Goal: Use online tool/utility: Utilize a website feature to perform a specific function

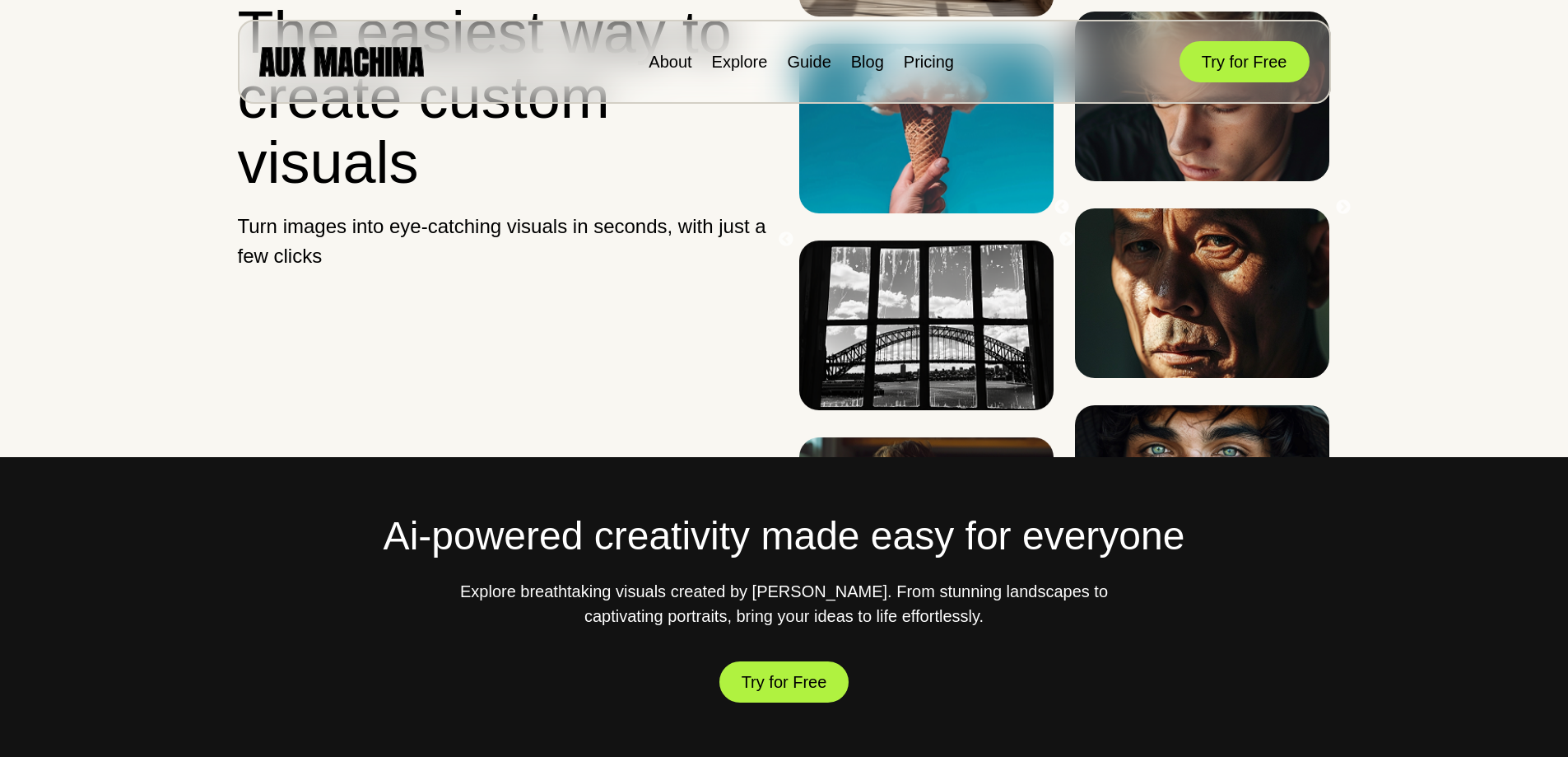
scroll to position [164, 0]
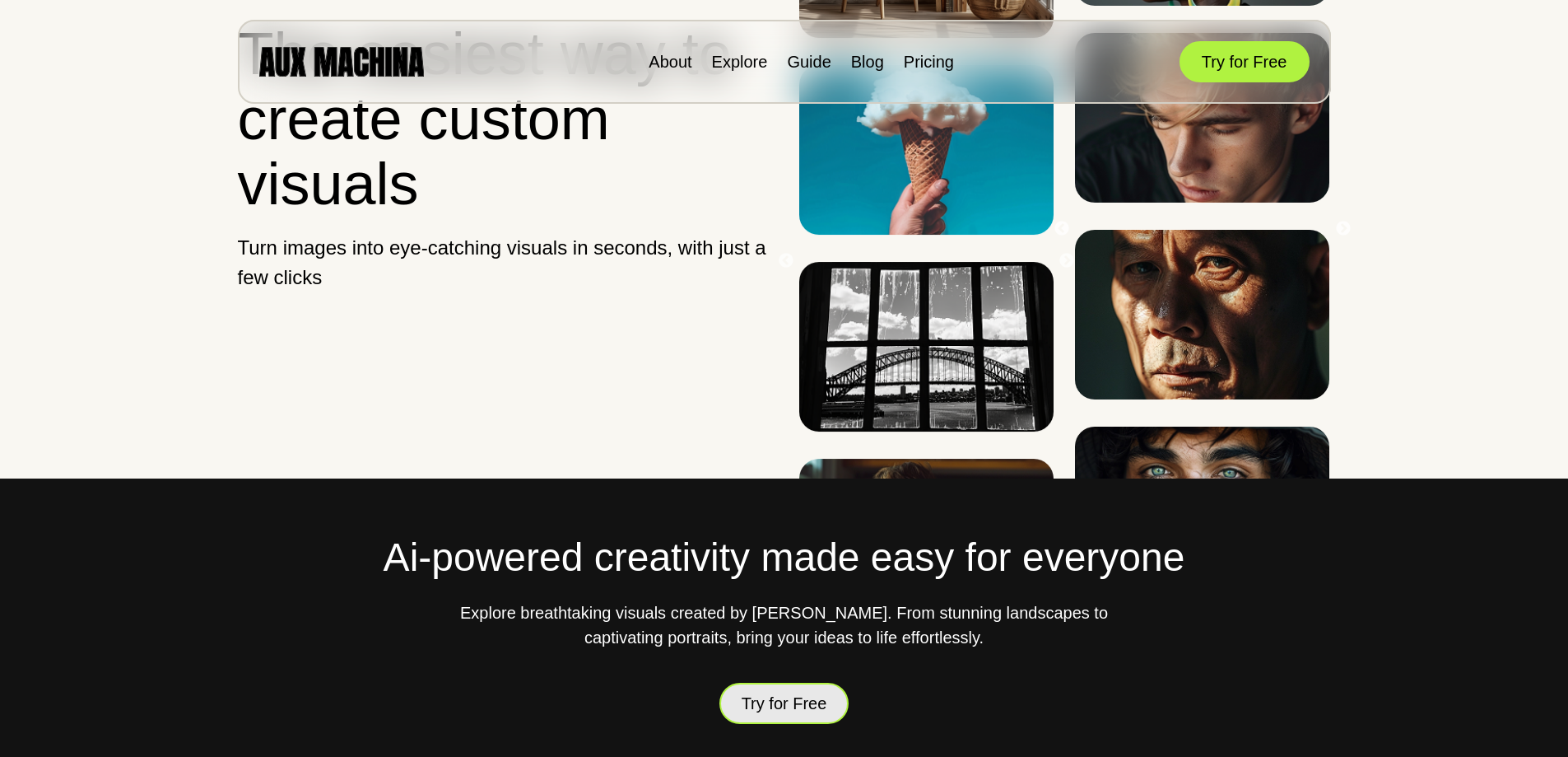
click at [786, 684] on button "Try for Free" at bounding box center [784, 703] width 130 height 42
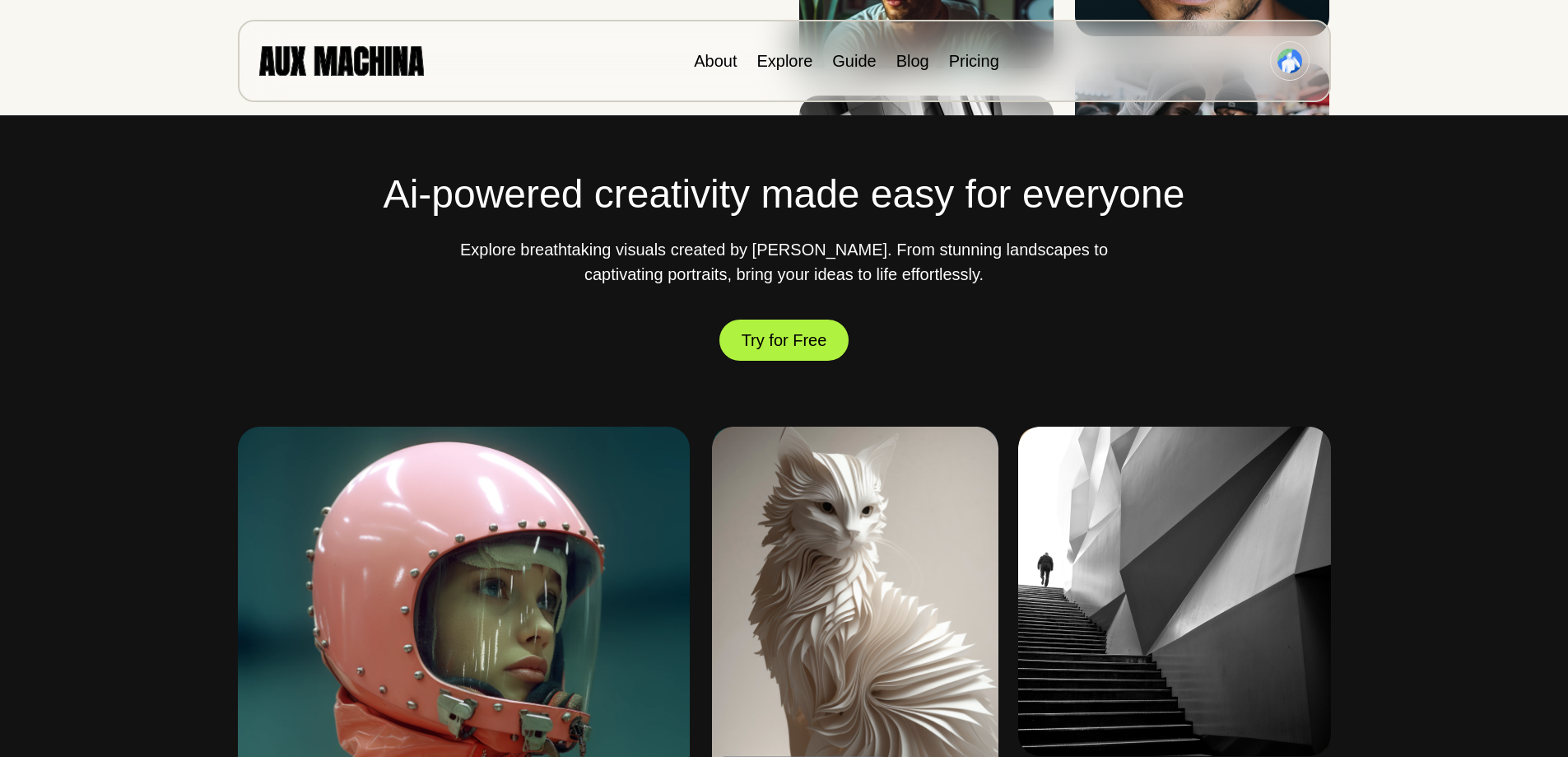
scroll to position [576, 0]
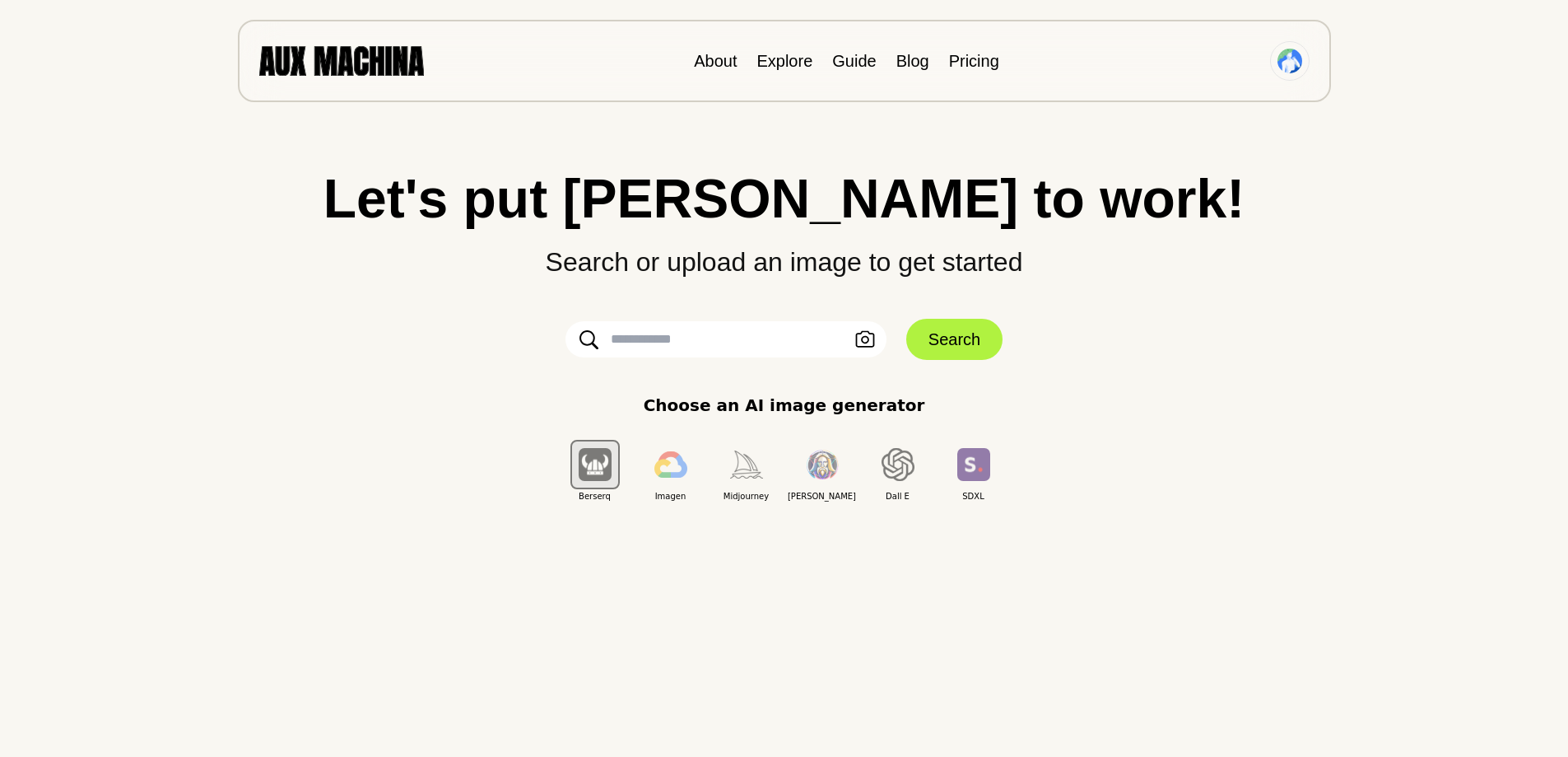
click at [728, 346] on input "text" at bounding box center [726, 339] width 321 height 36
click at [723, 335] on input "text" at bounding box center [726, 339] width 321 height 36
click at [723, 331] on input "text" at bounding box center [726, 339] width 321 height 36
click at [743, 251] on p "Search or upload an image to get started" at bounding box center [784, 253] width 1503 height 56
click at [685, 347] on input "text" at bounding box center [726, 339] width 321 height 36
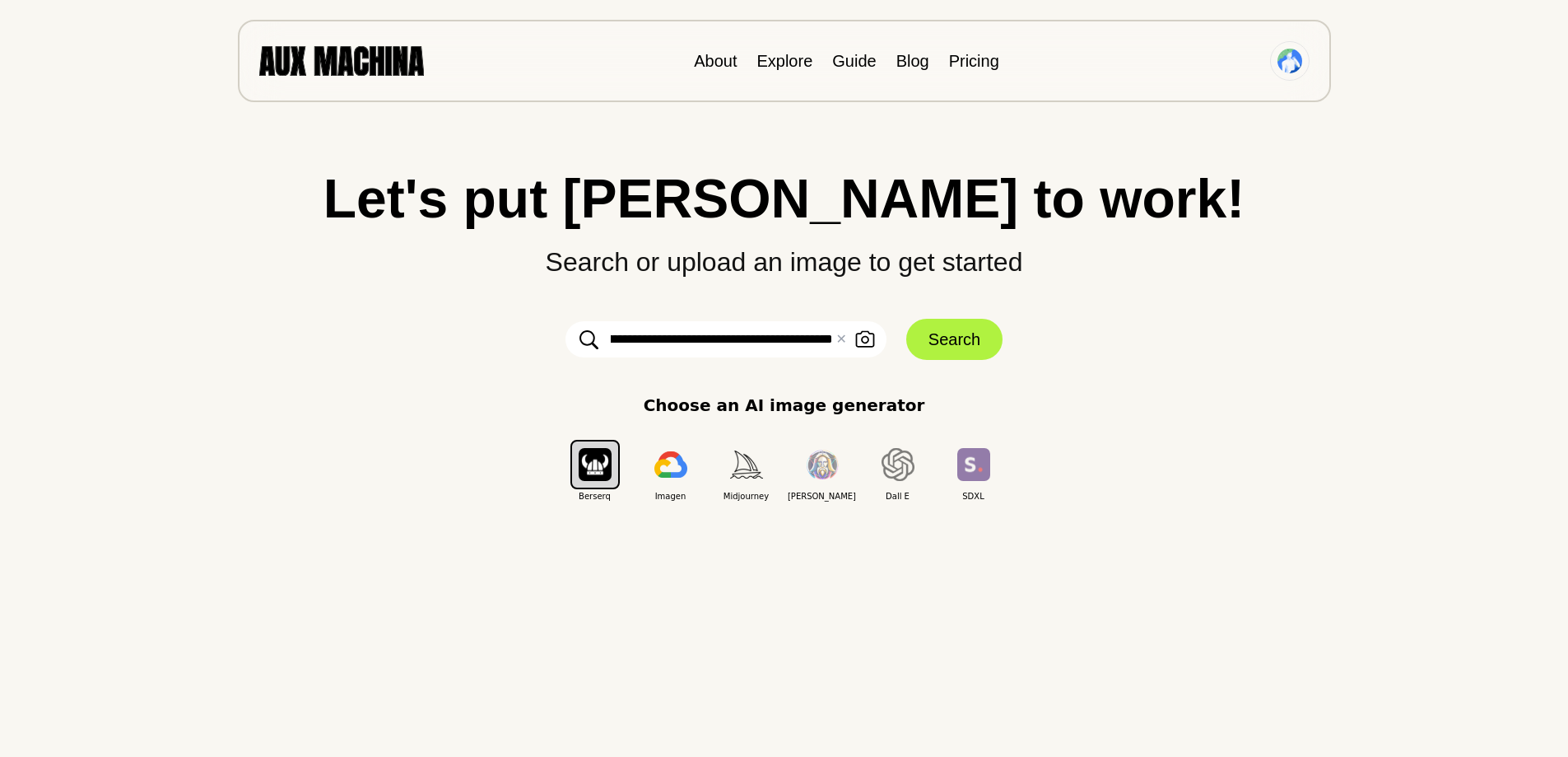
scroll to position [0, 304]
type input "**********"
click at [955, 349] on button "Search" at bounding box center [955, 339] width 96 height 42
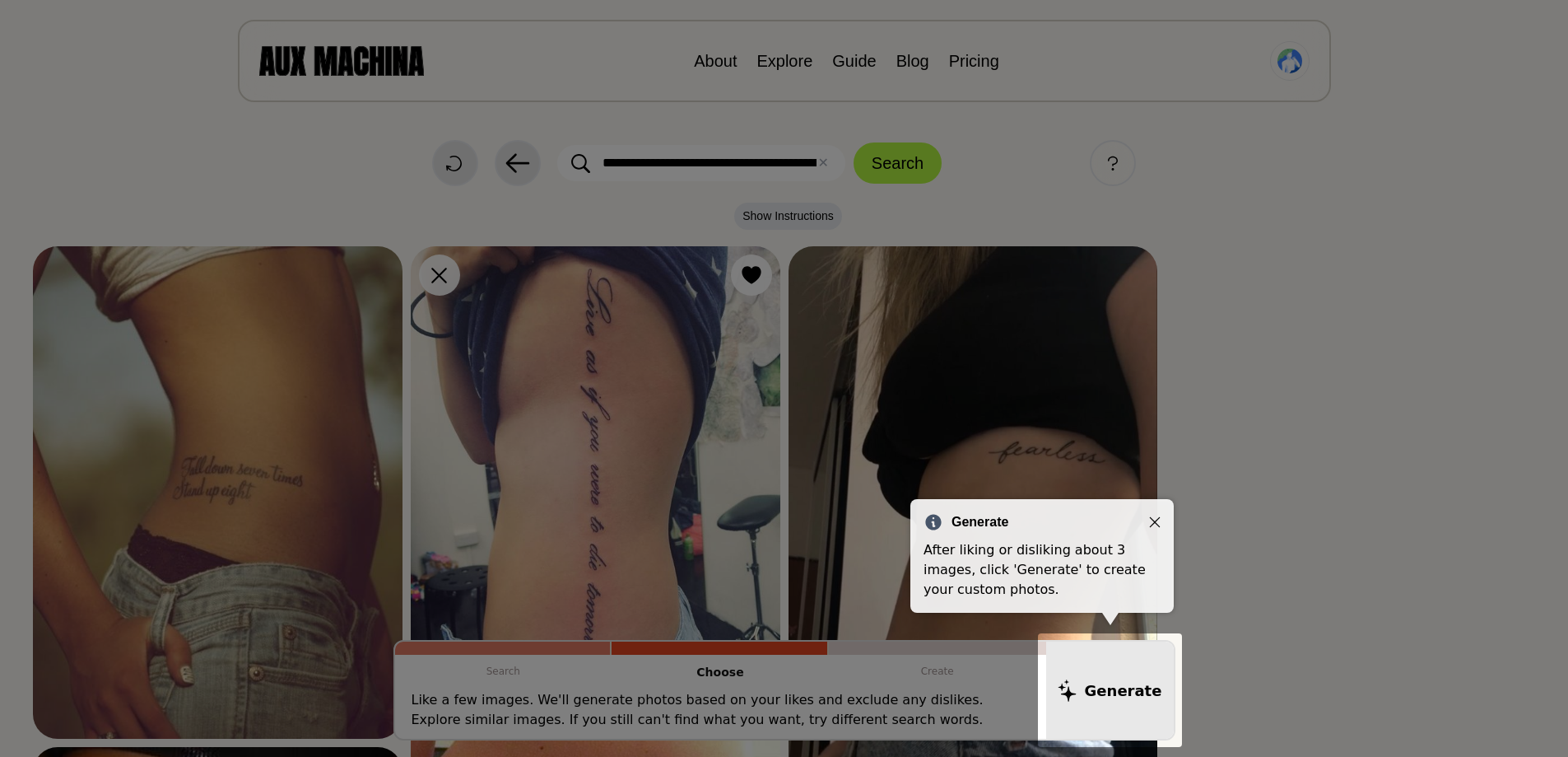
click at [1157, 510] on div "Generate After liking or disliking about 3 images, click 'Generate' to create y…" at bounding box center [1042, 556] width 264 height 113
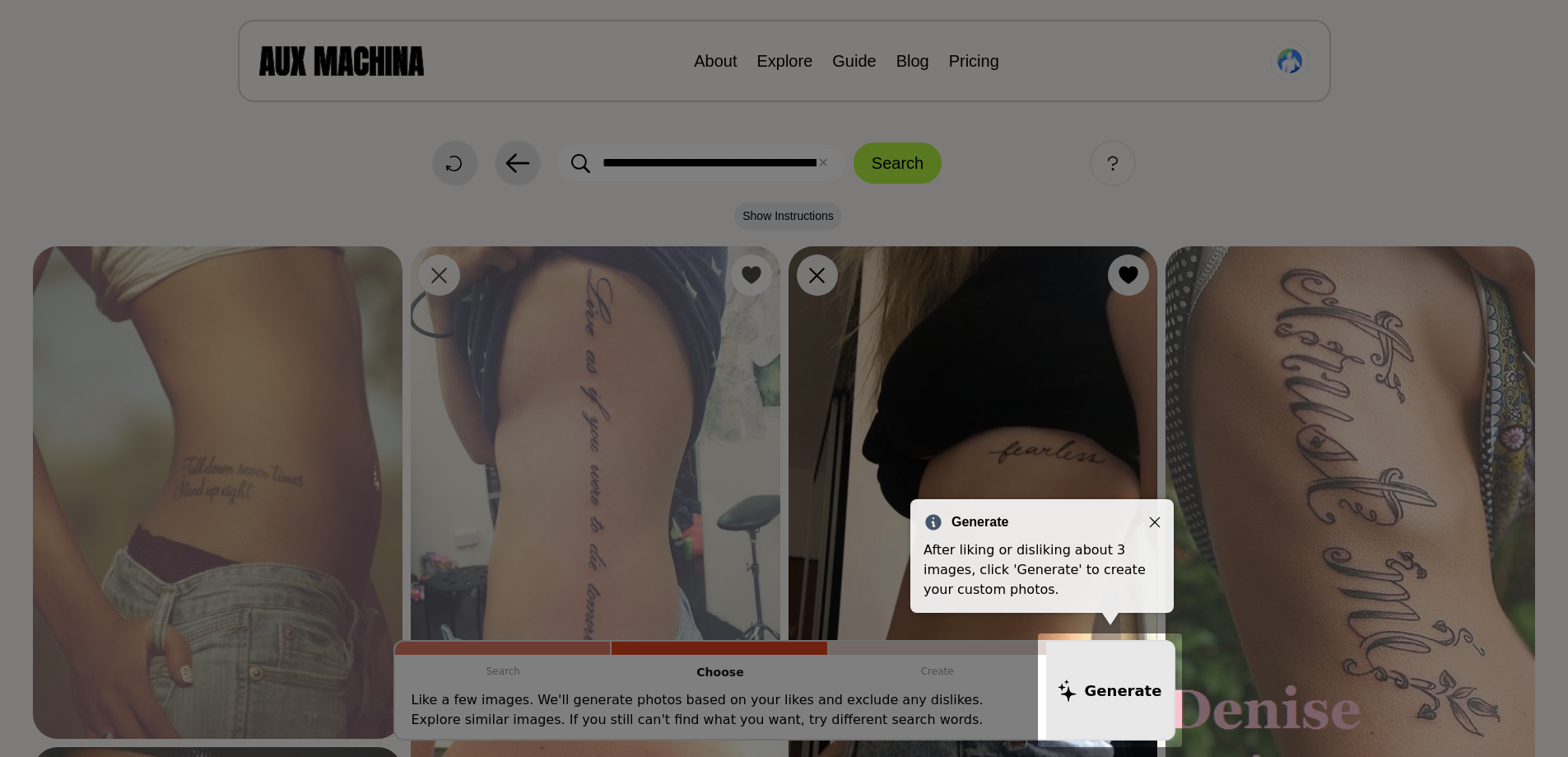
click at [1157, 517] on icon "Close" at bounding box center [1155, 522] width 11 height 11
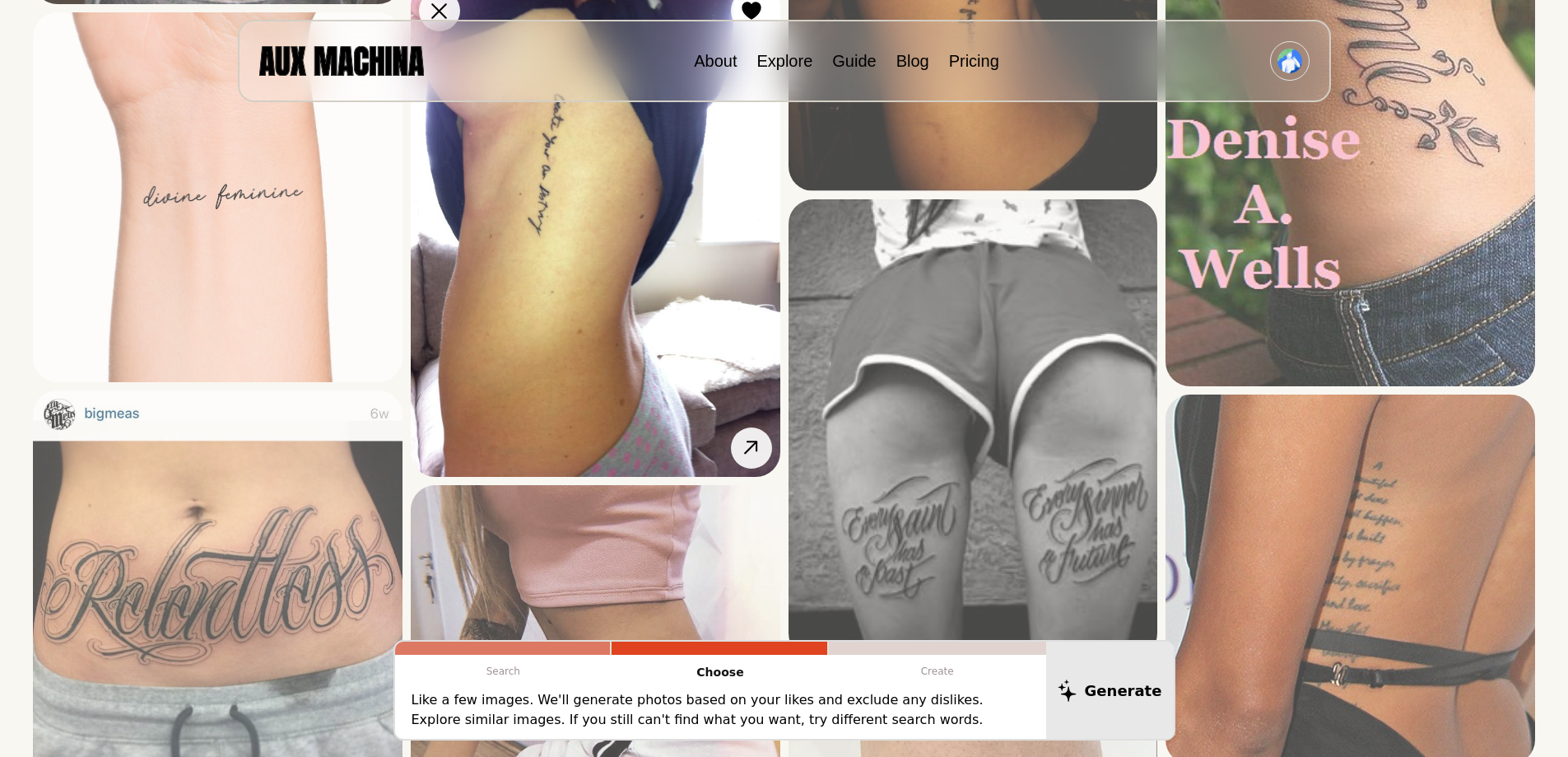
click at [750, 318] on img at bounding box center [595, 230] width 370 height 495
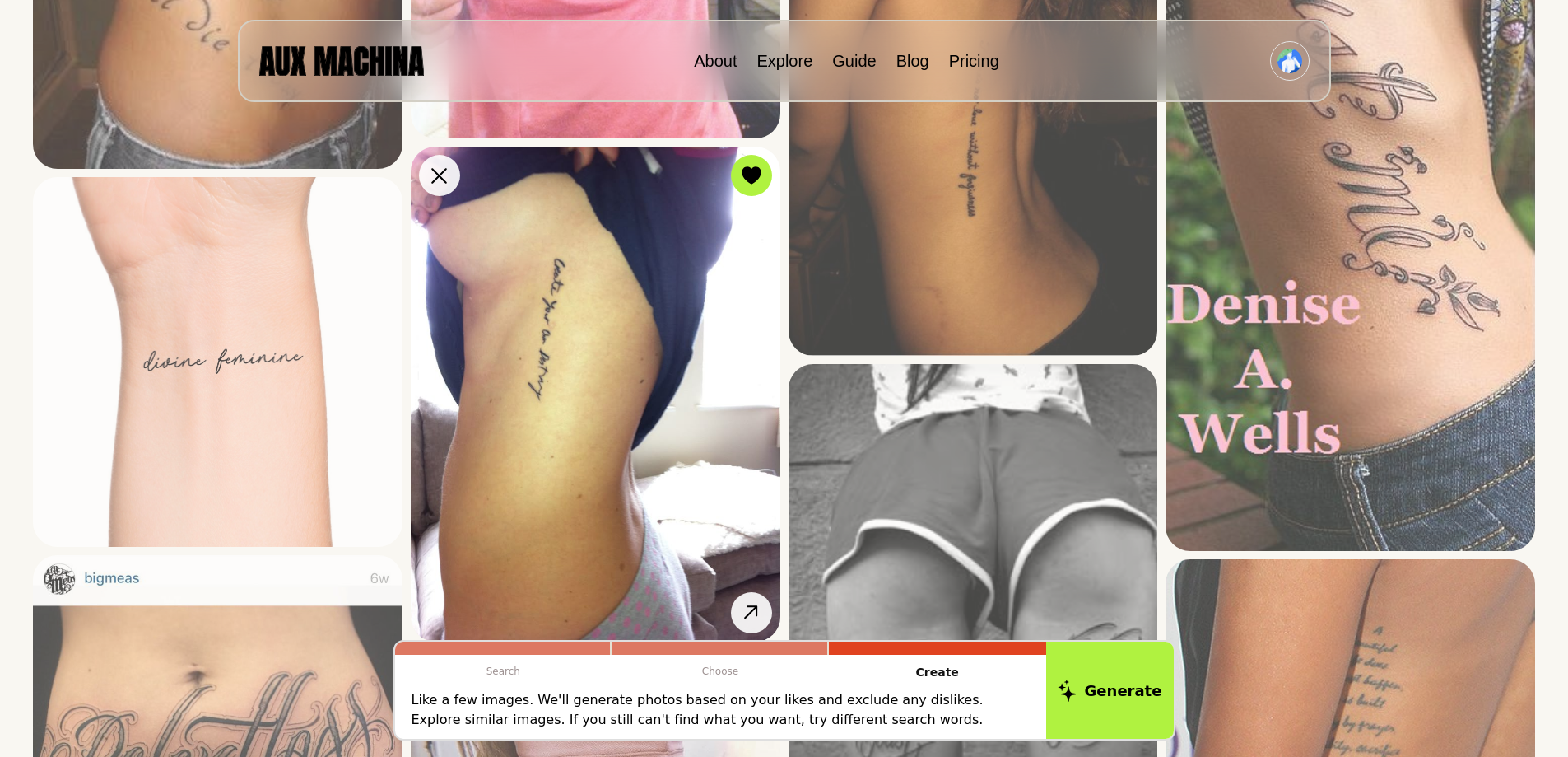
click at [688, 380] on img at bounding box center [595, 394] width 370 height 495
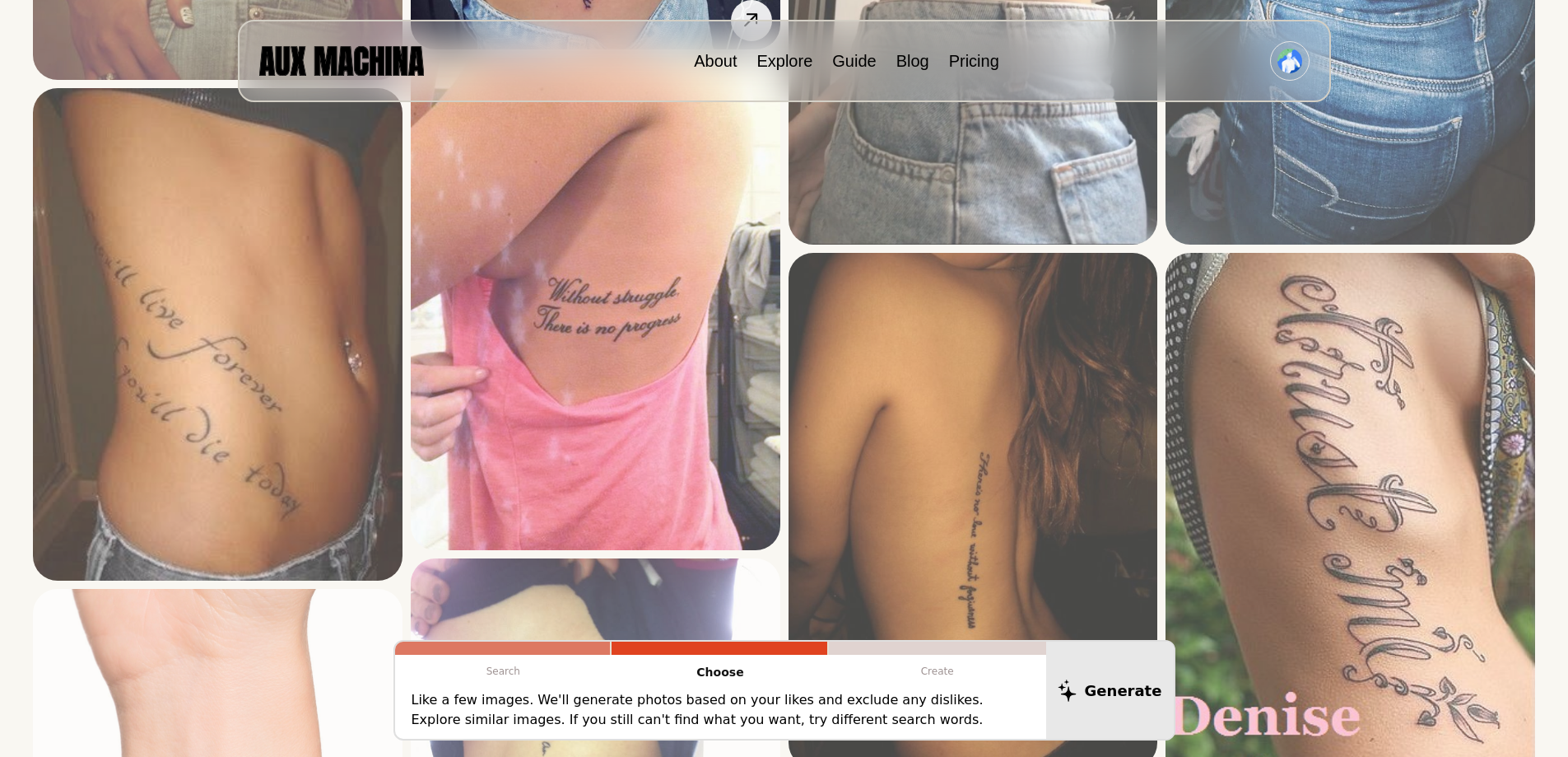
scroll to position [247, 0]
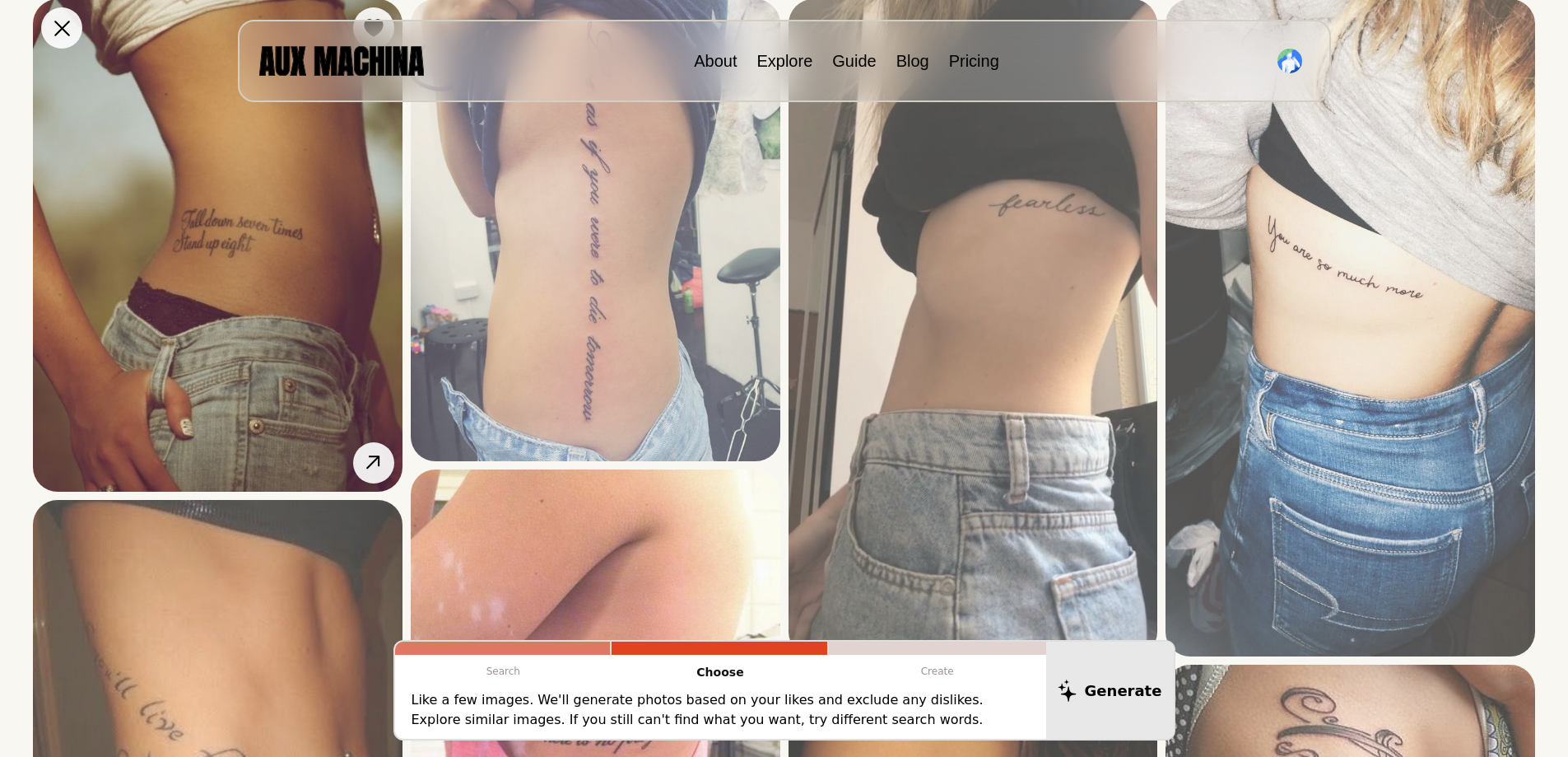
click at [316, 306] on img at bounding box center [217, 245] width 370 height 492
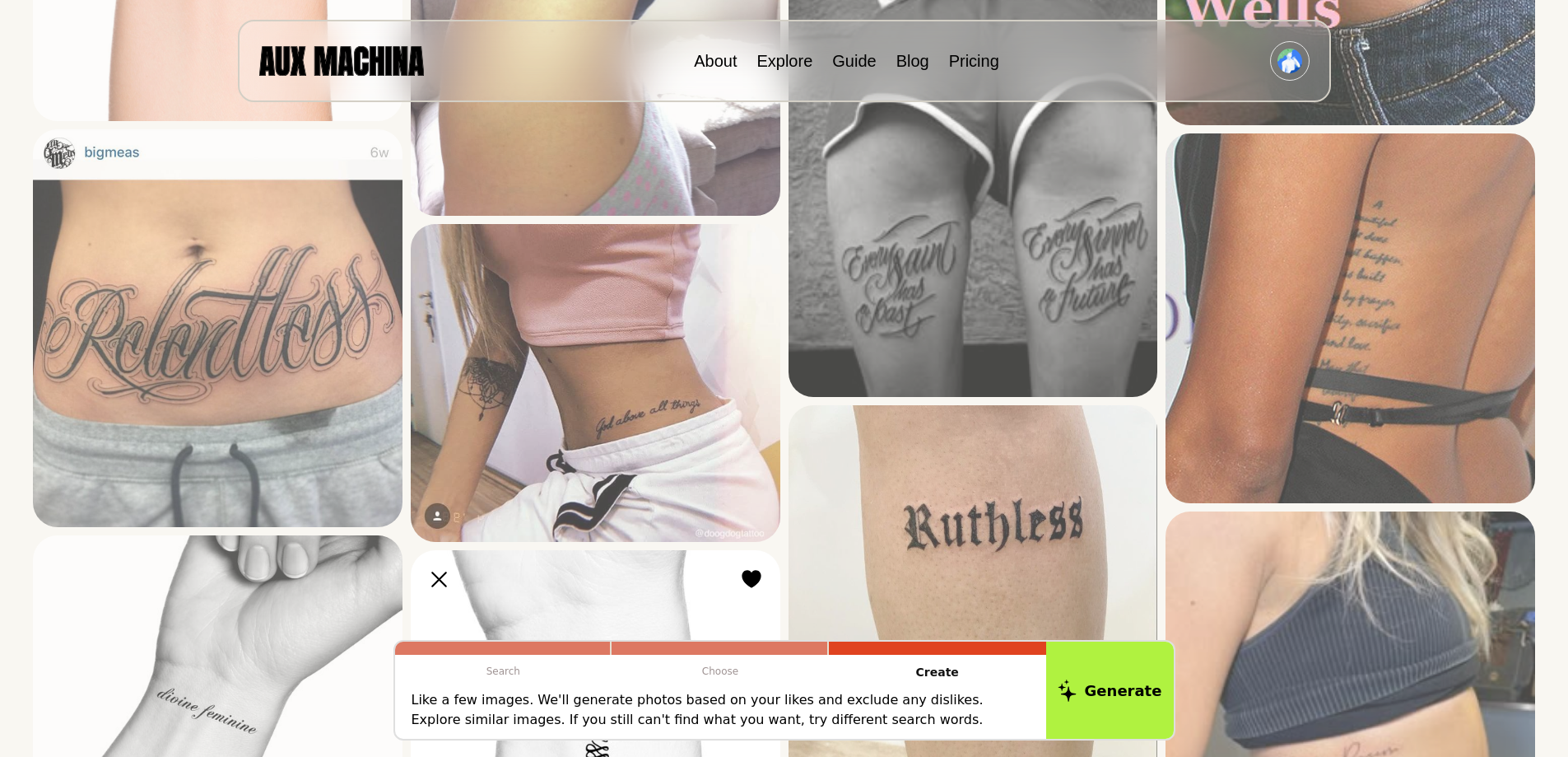
scroll to position [1482, 0]
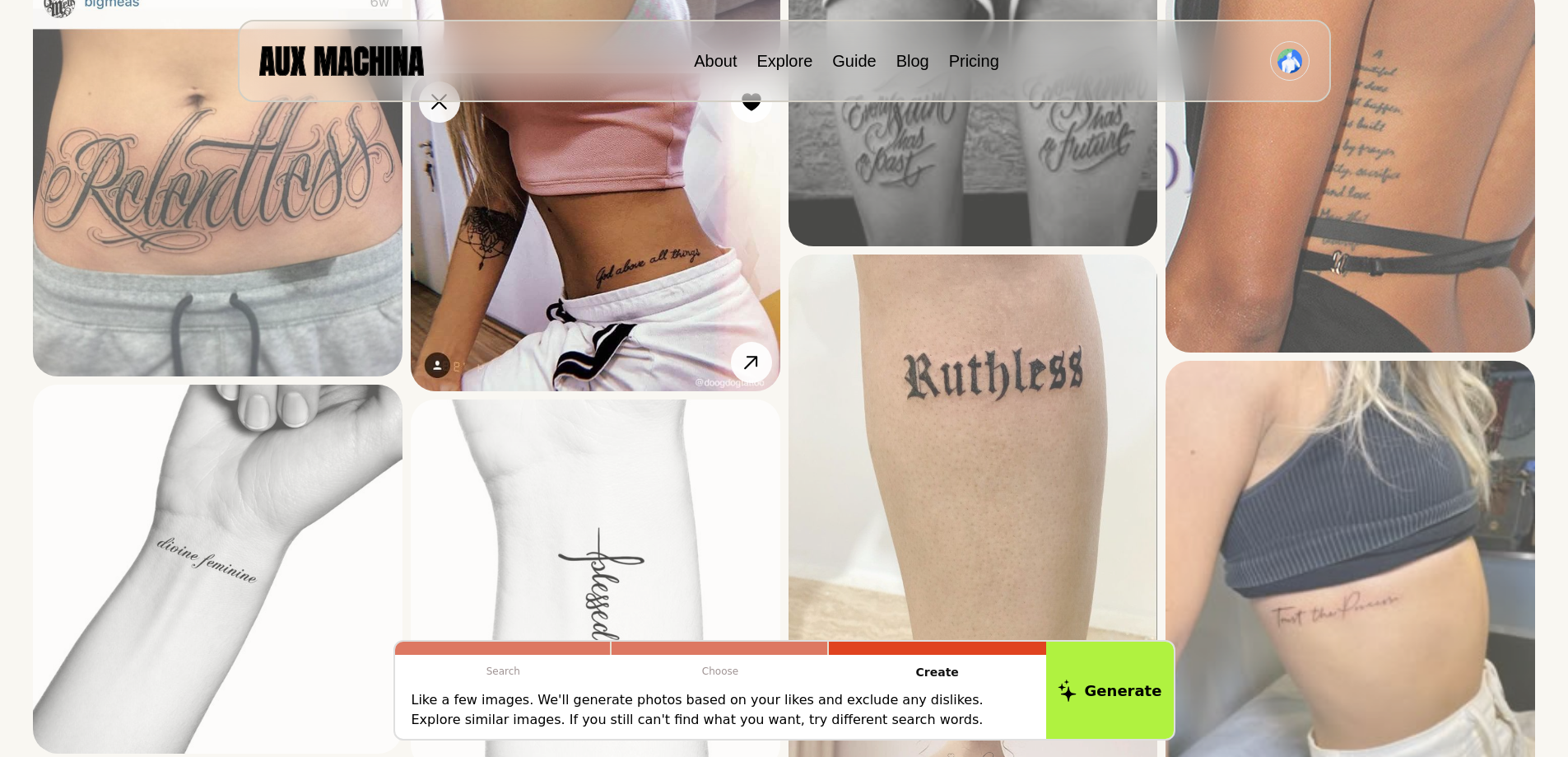
click at [634, 316] on img at bounding box center [595, 232] width 370 height 318
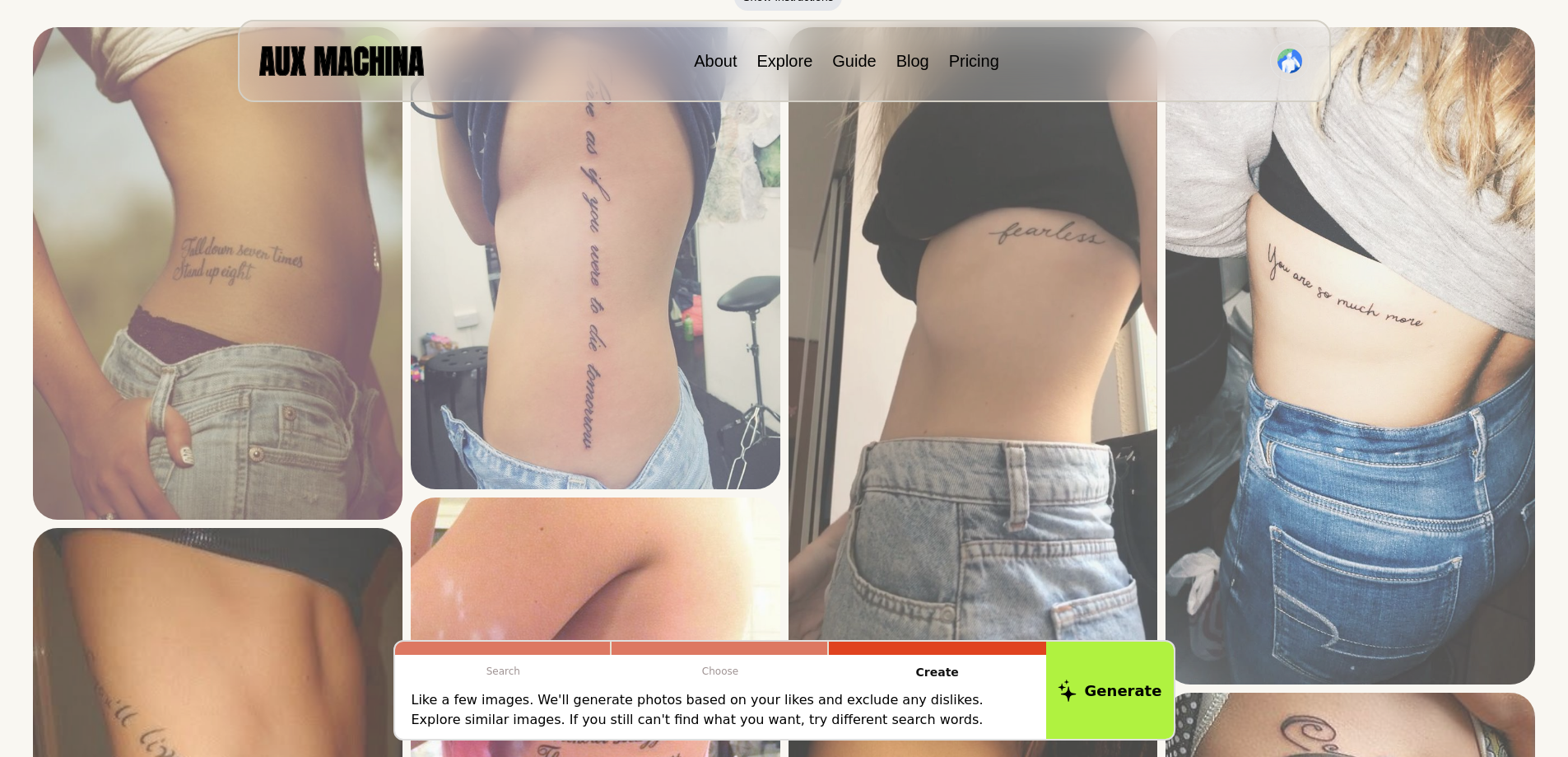
scroll to position [0, 0]
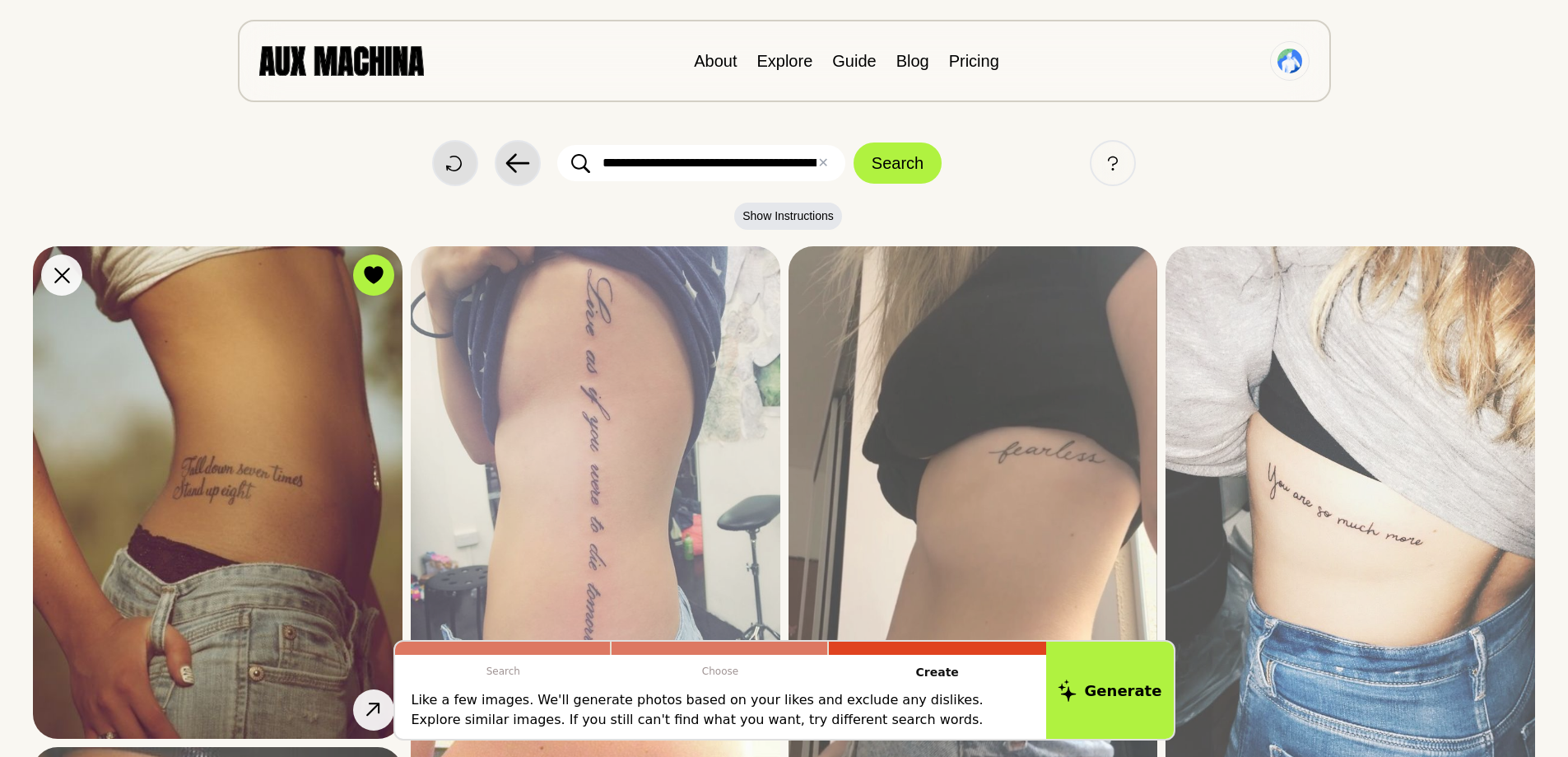
click at [255, 377] on img at bounding box center [217, 491] width 370 height 492
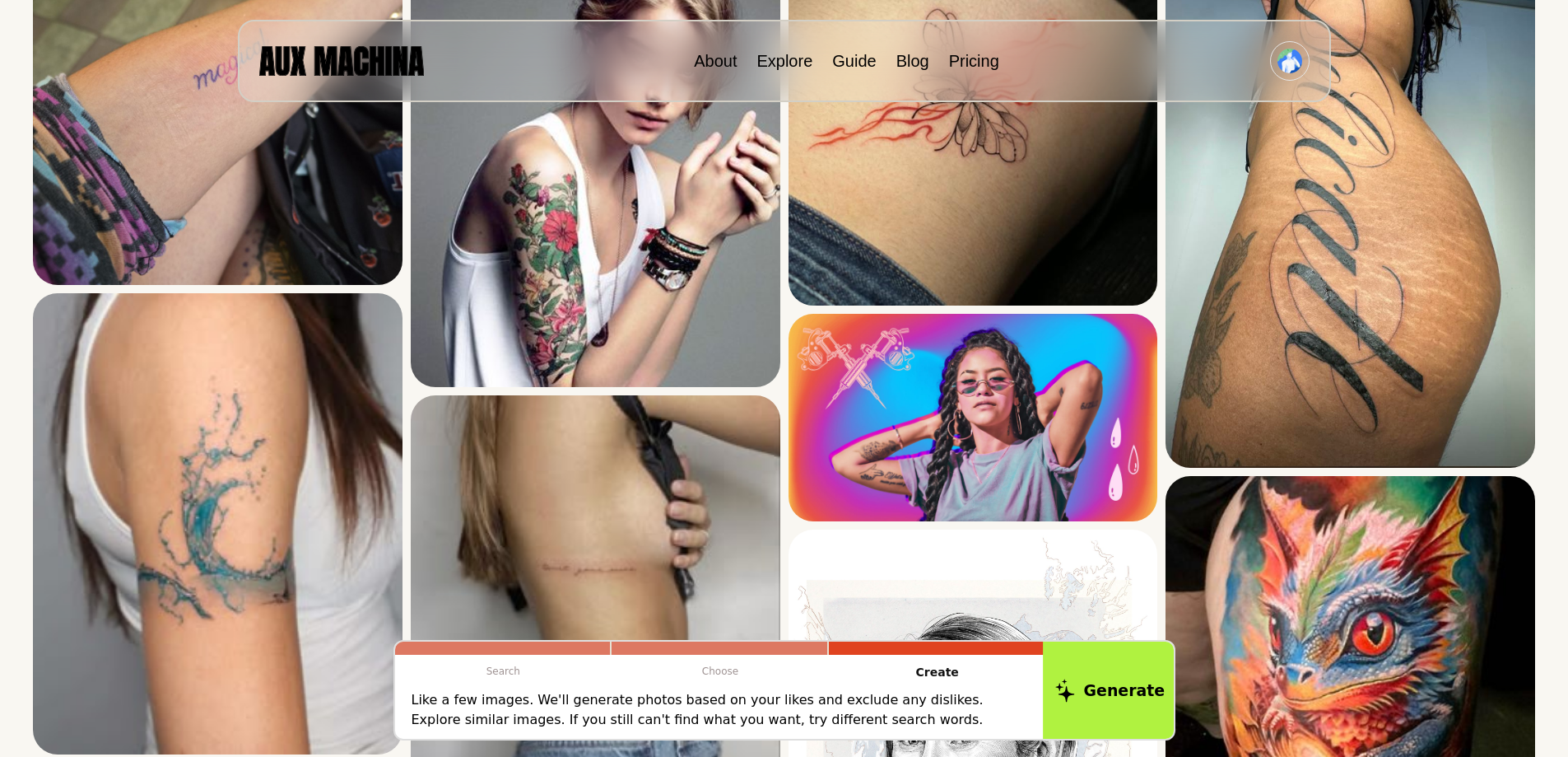
click at [1077, 668] on button "Generate" at bounding box center [1111, 690] width 134 height 102
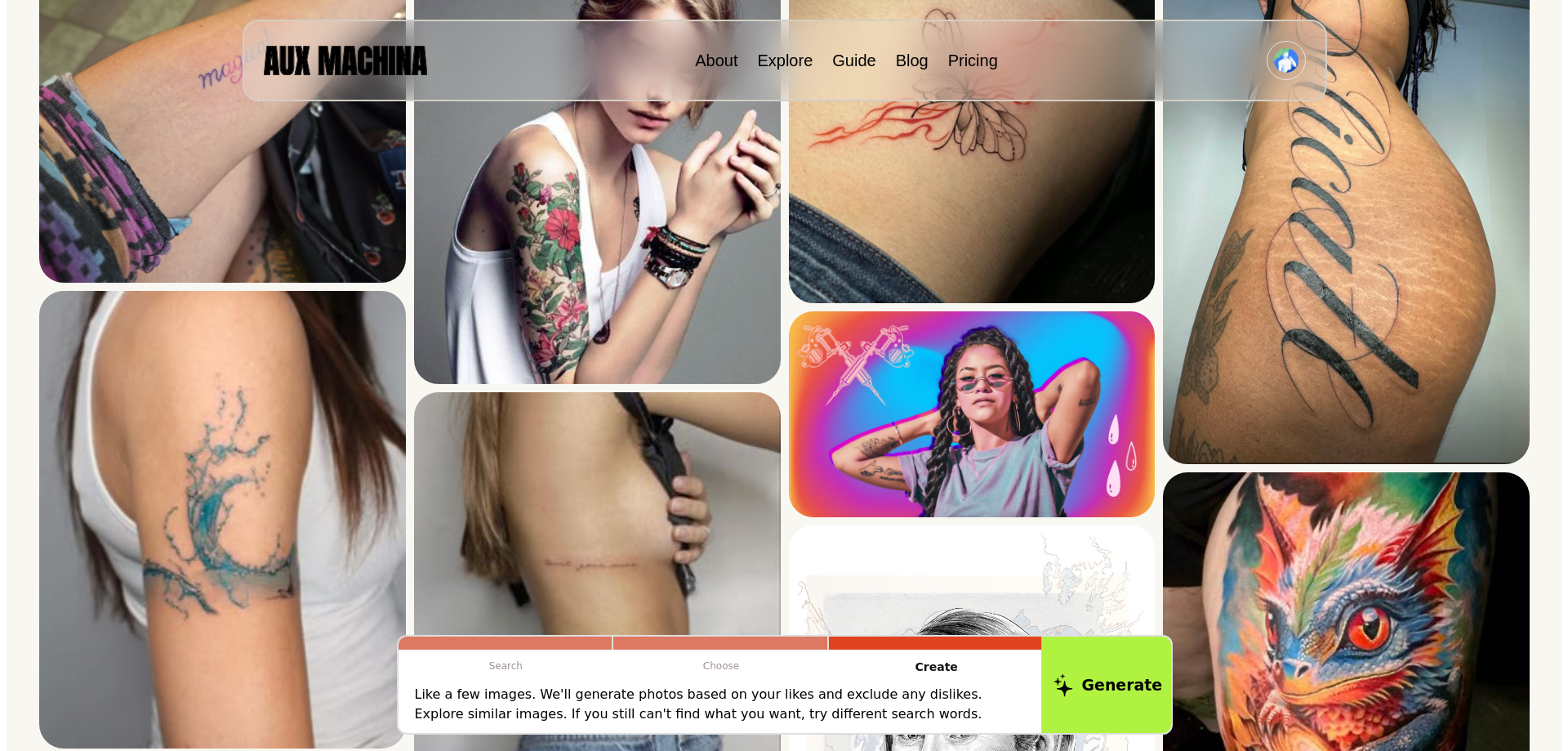
scroll to position [479, 0]
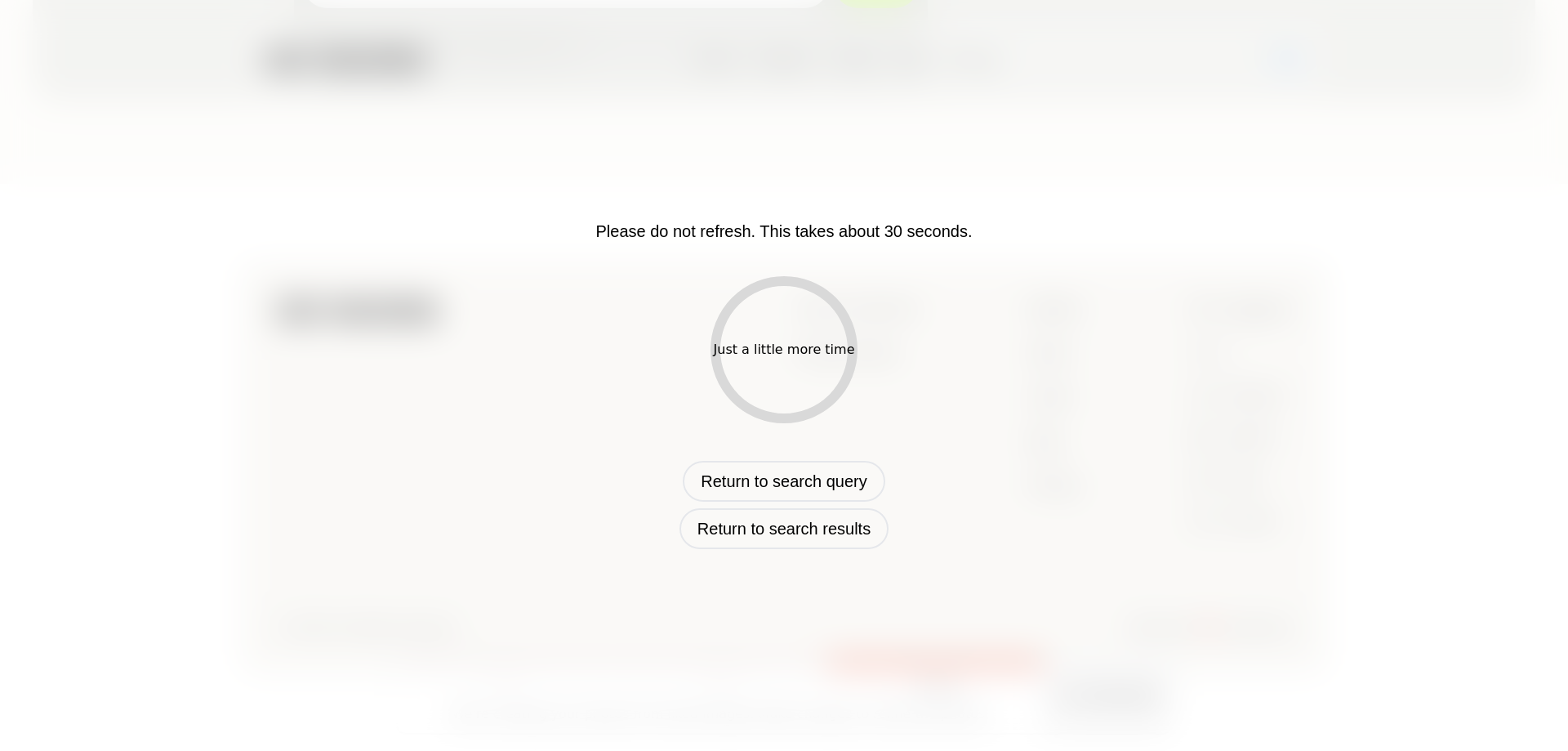
click at [780, 333] on div "Just a little more time" at bounding box center [784, 349] width 147 height 147
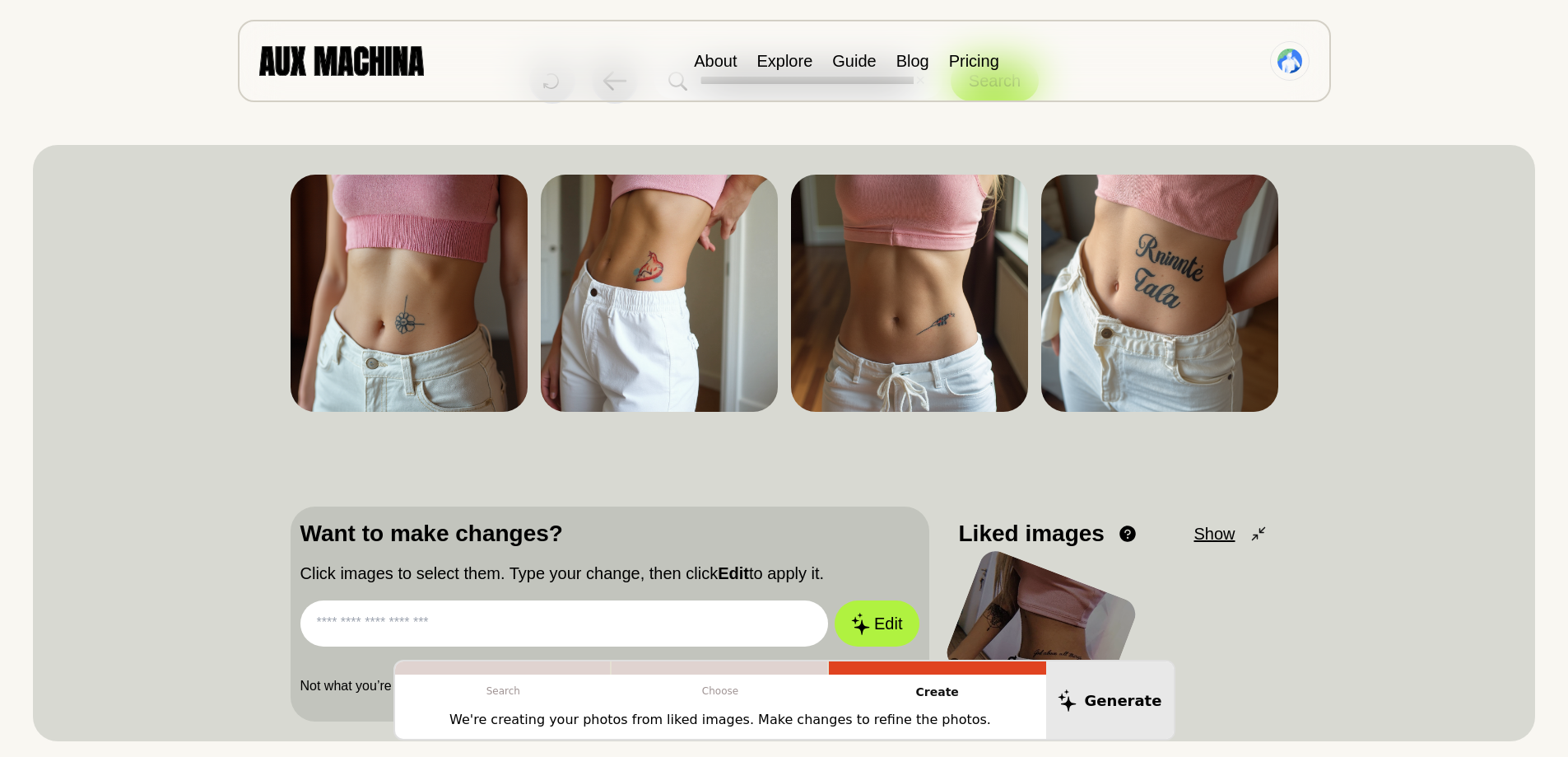
scroll to position [247, 0]
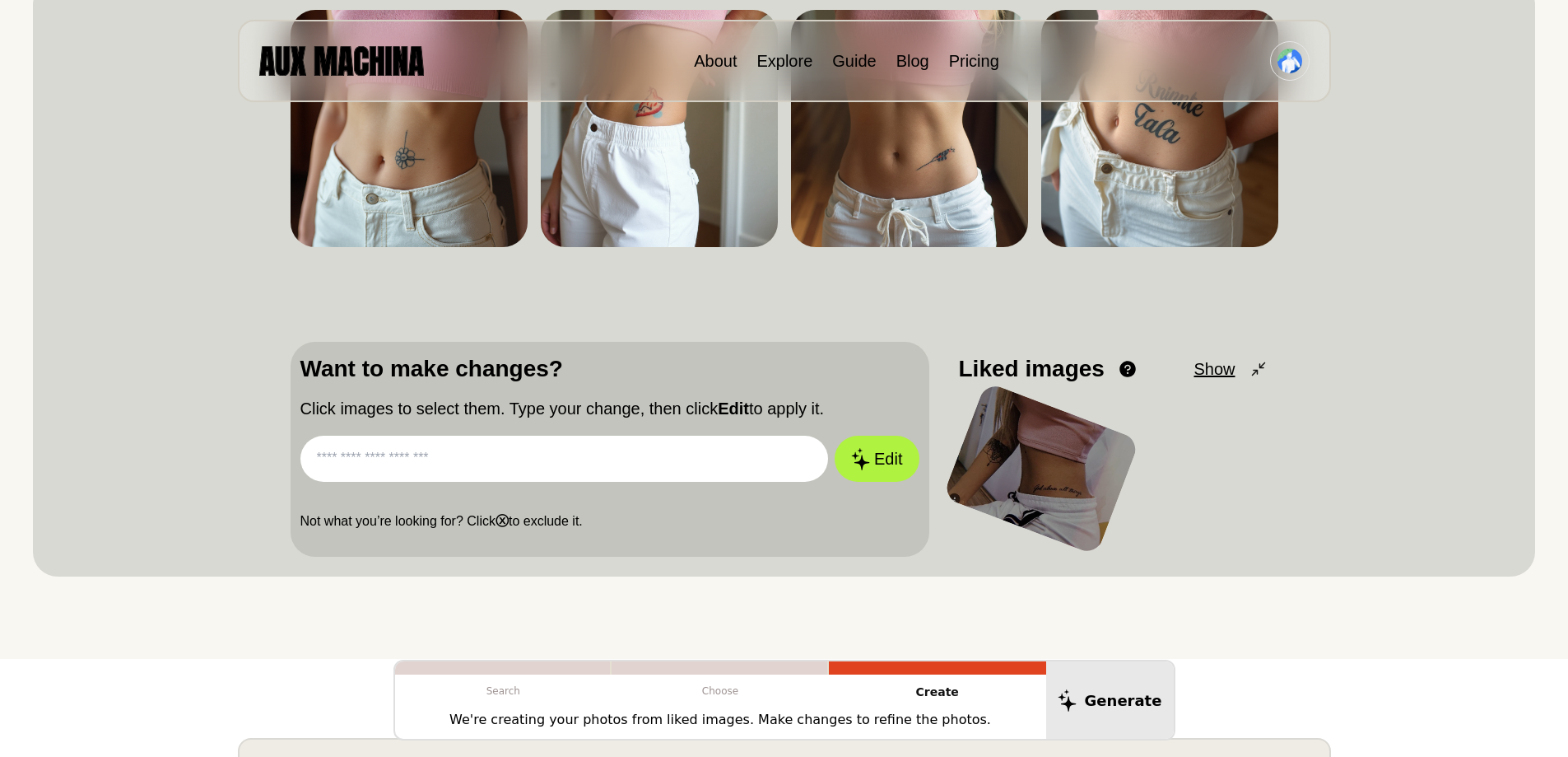
click at [751, 463] on input "text" at bounding box center [564, 458] width 528 height 46
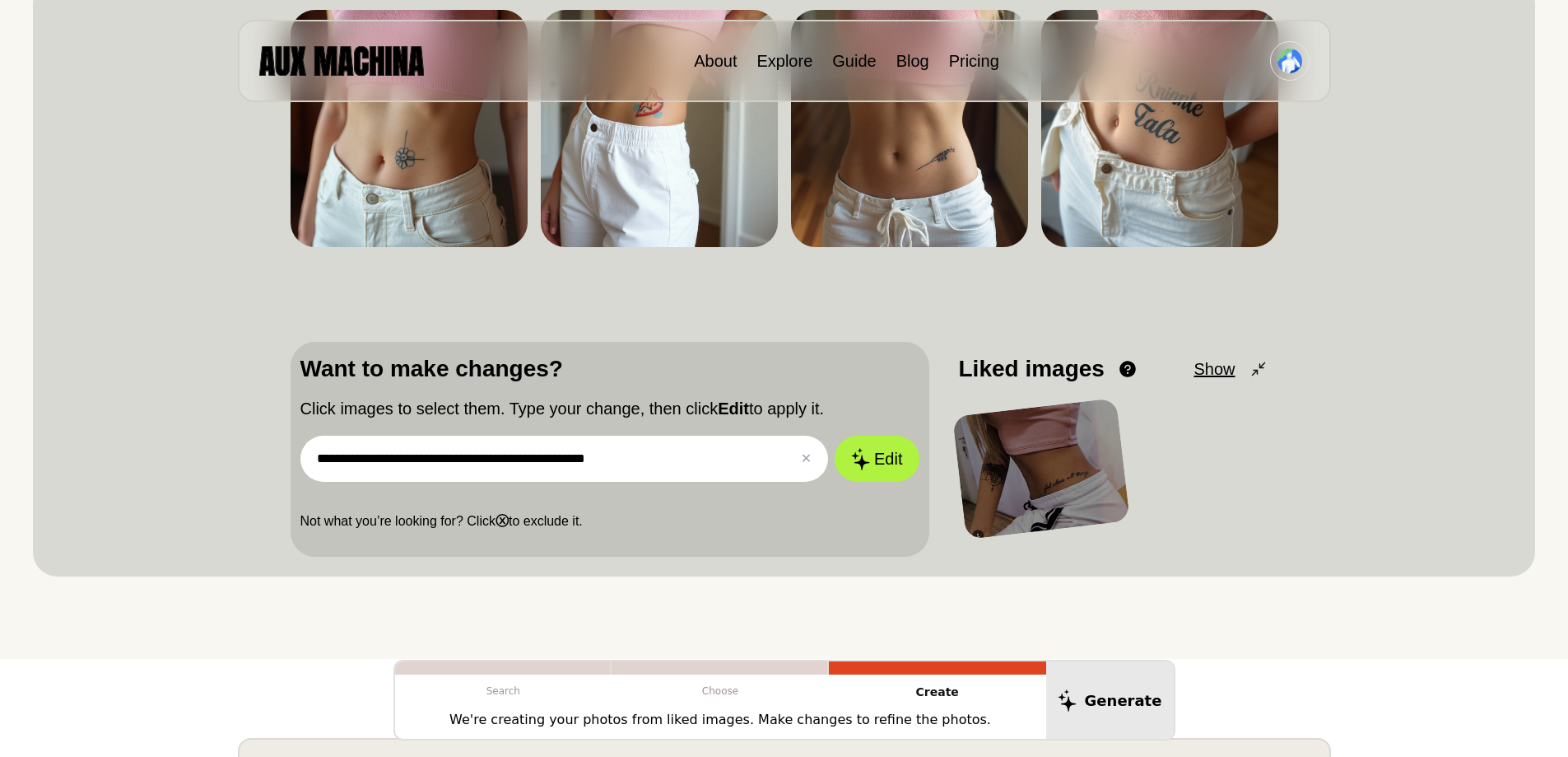
click at [835, 436] on button "Edit" at bounding box center [876, 458] width 84 height 46
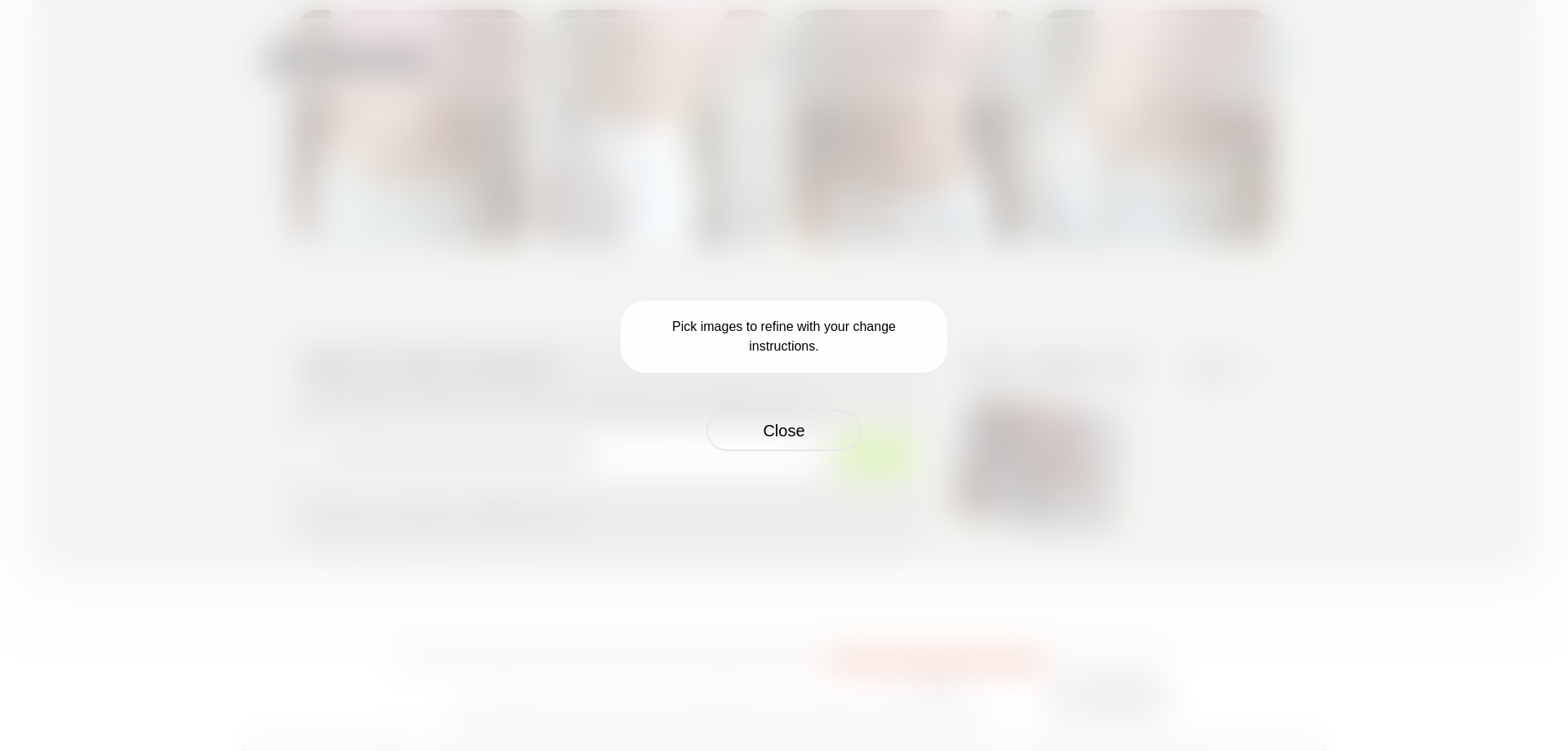
click at [802, 333] on p "Pick images to refine with your change instructions." at bounding box center [784, 337] width 326 height 72
click at [811, 434] on button "Close" at bounding box center [784, 430] width 156 height 41
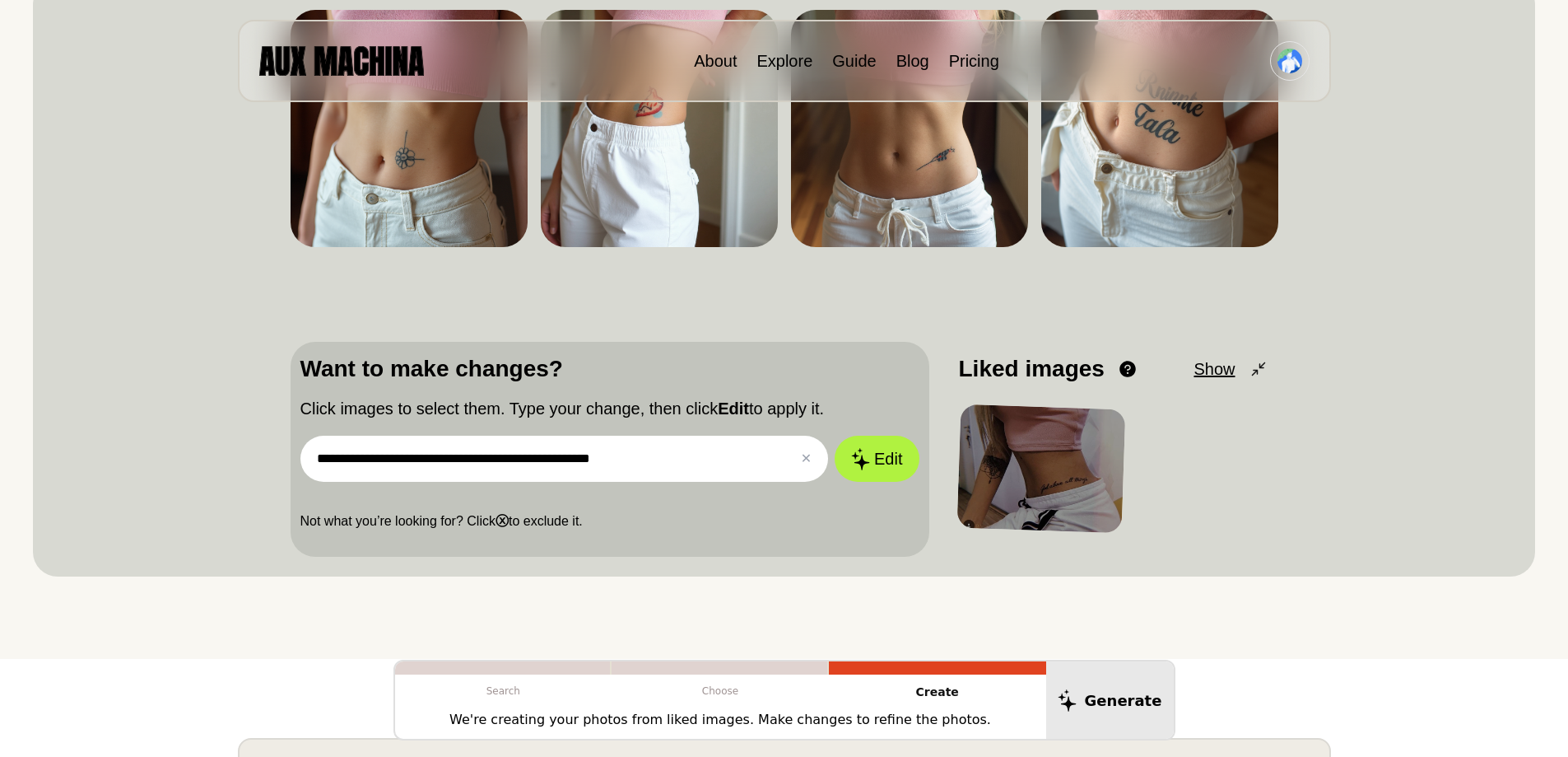
click at [1227, 370] on span "Show" at bounding box center [1215, 369] width 42 height 25
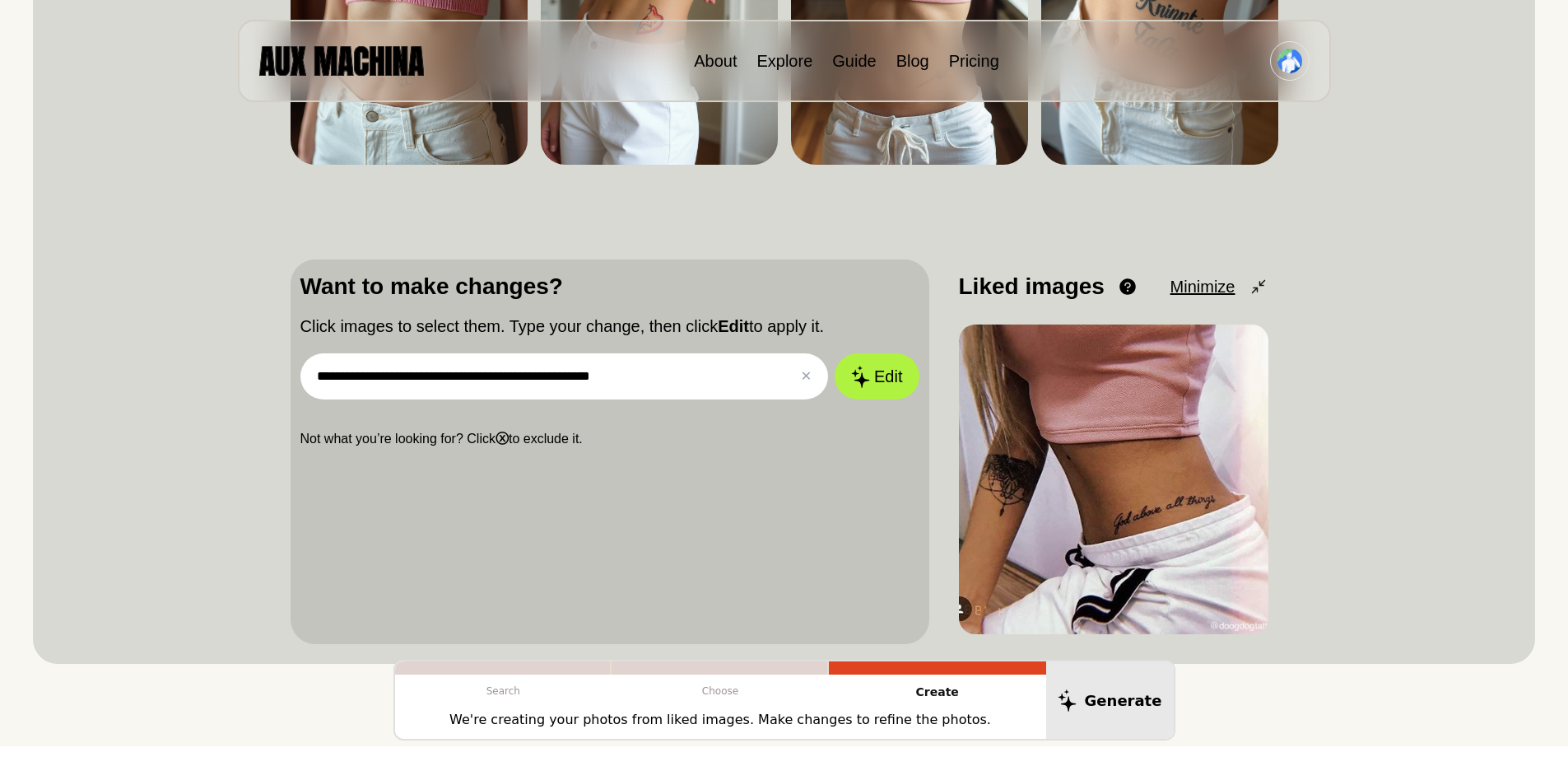
click at [1204, 303] on div "Liked images View and reorder your liked images. Drag and drop to rearrange the…" at bounding box center [1114, 286] width 310 height 35
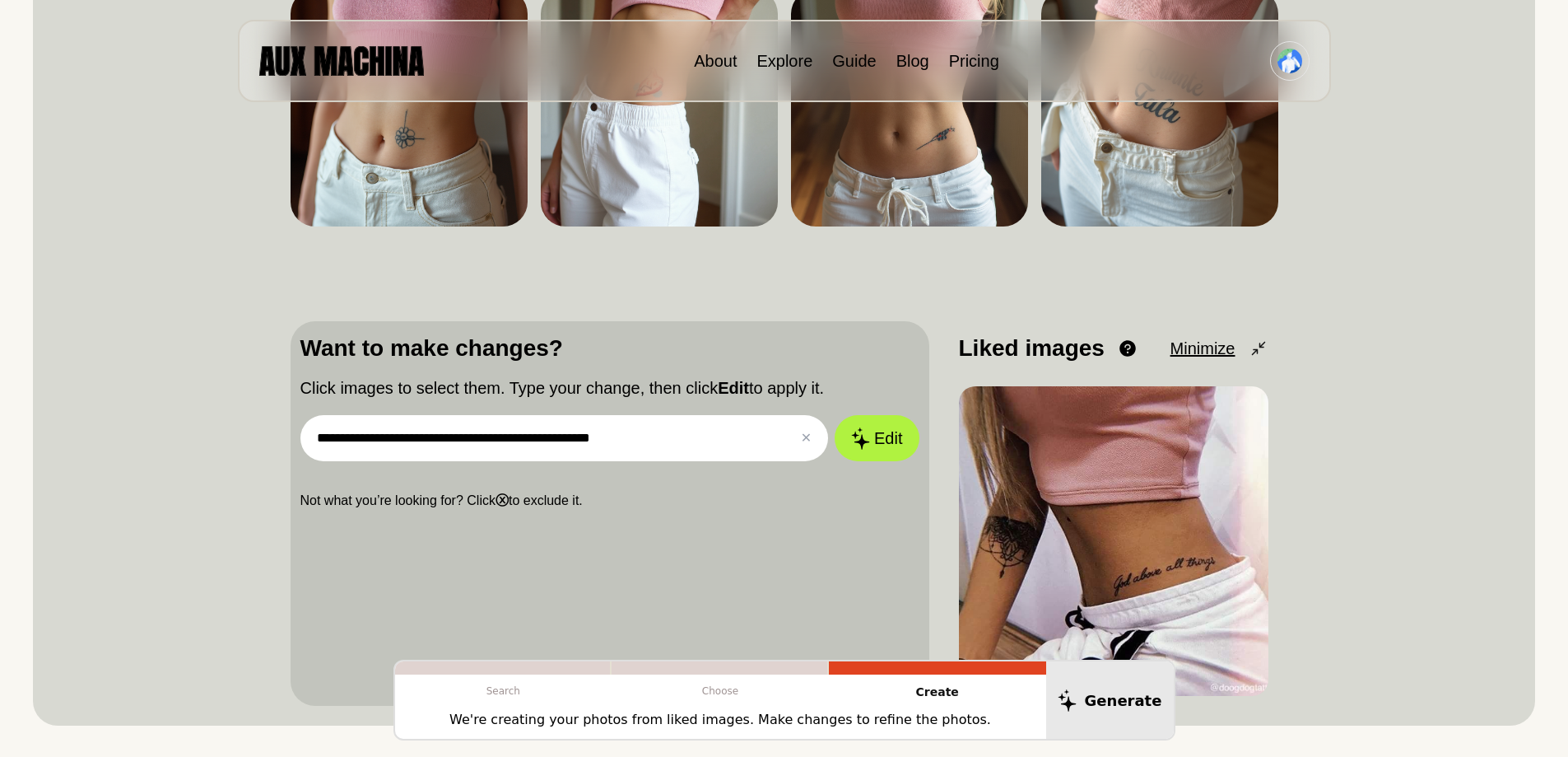
scroll to position [82, 0]
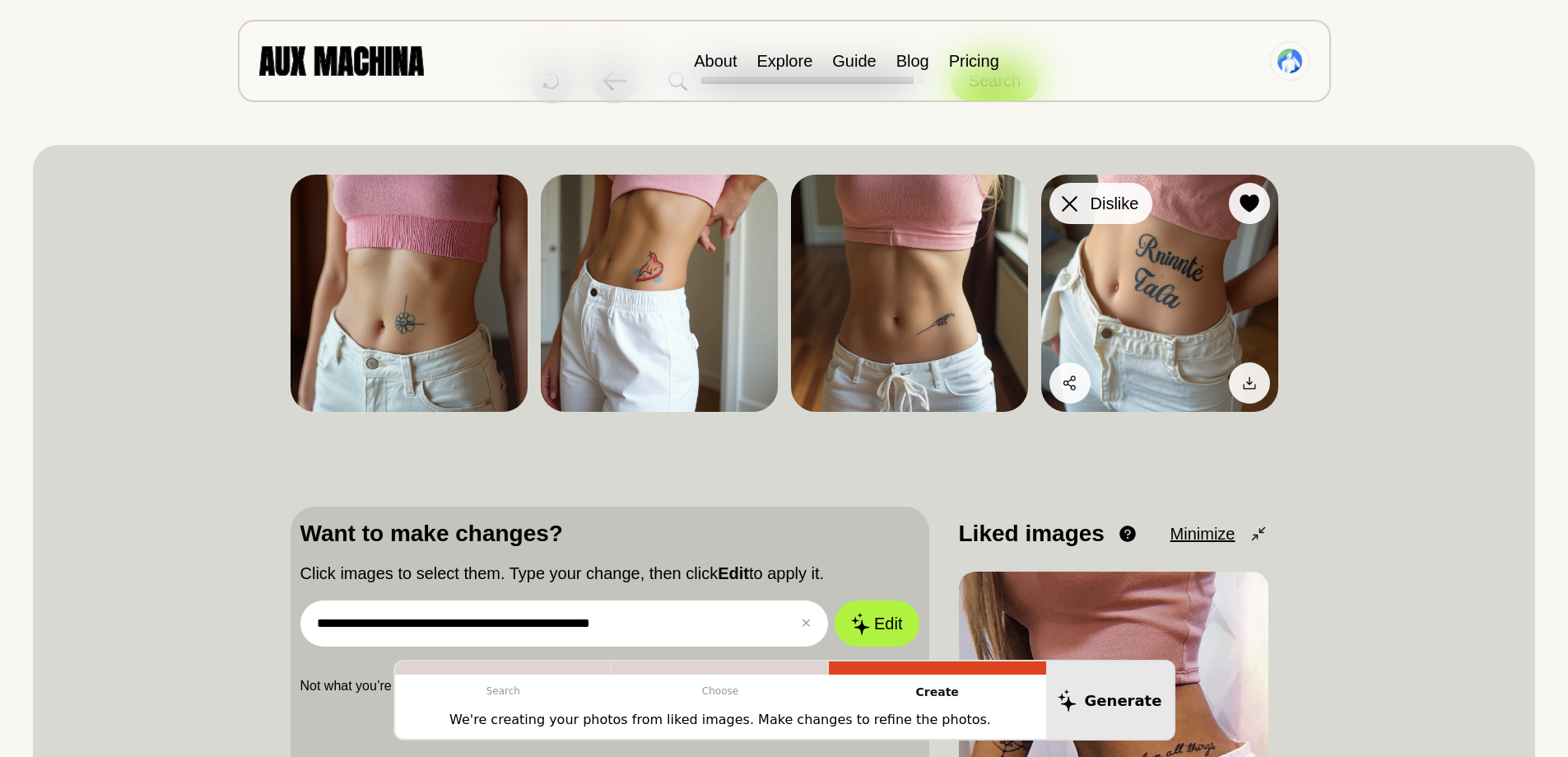
click at [1078, 202] on div at bounding box center [1070, 203] width 25 height 25
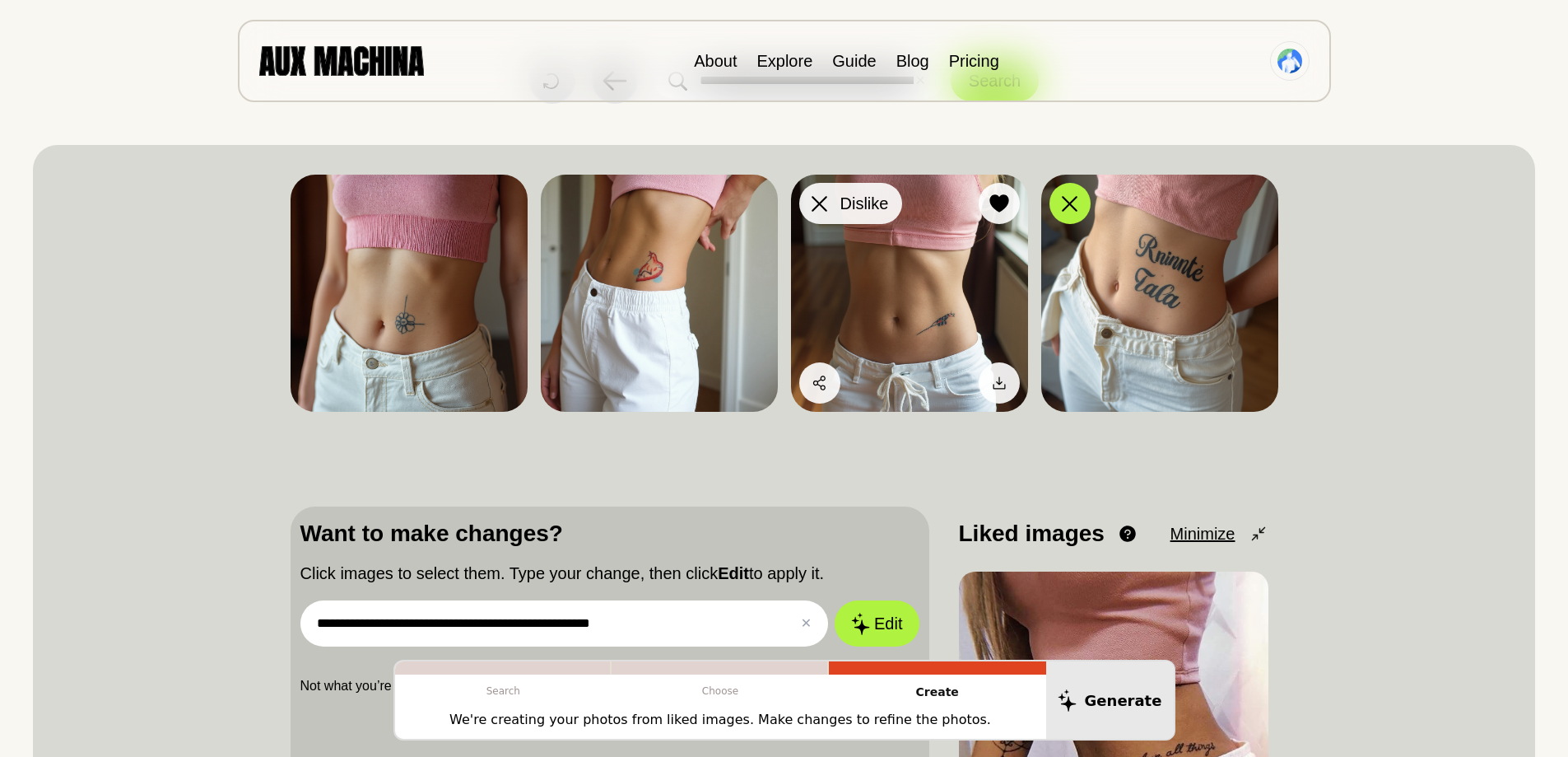
click at [826, 203] on icon at bounding box center [819, 203] width 16 height 16
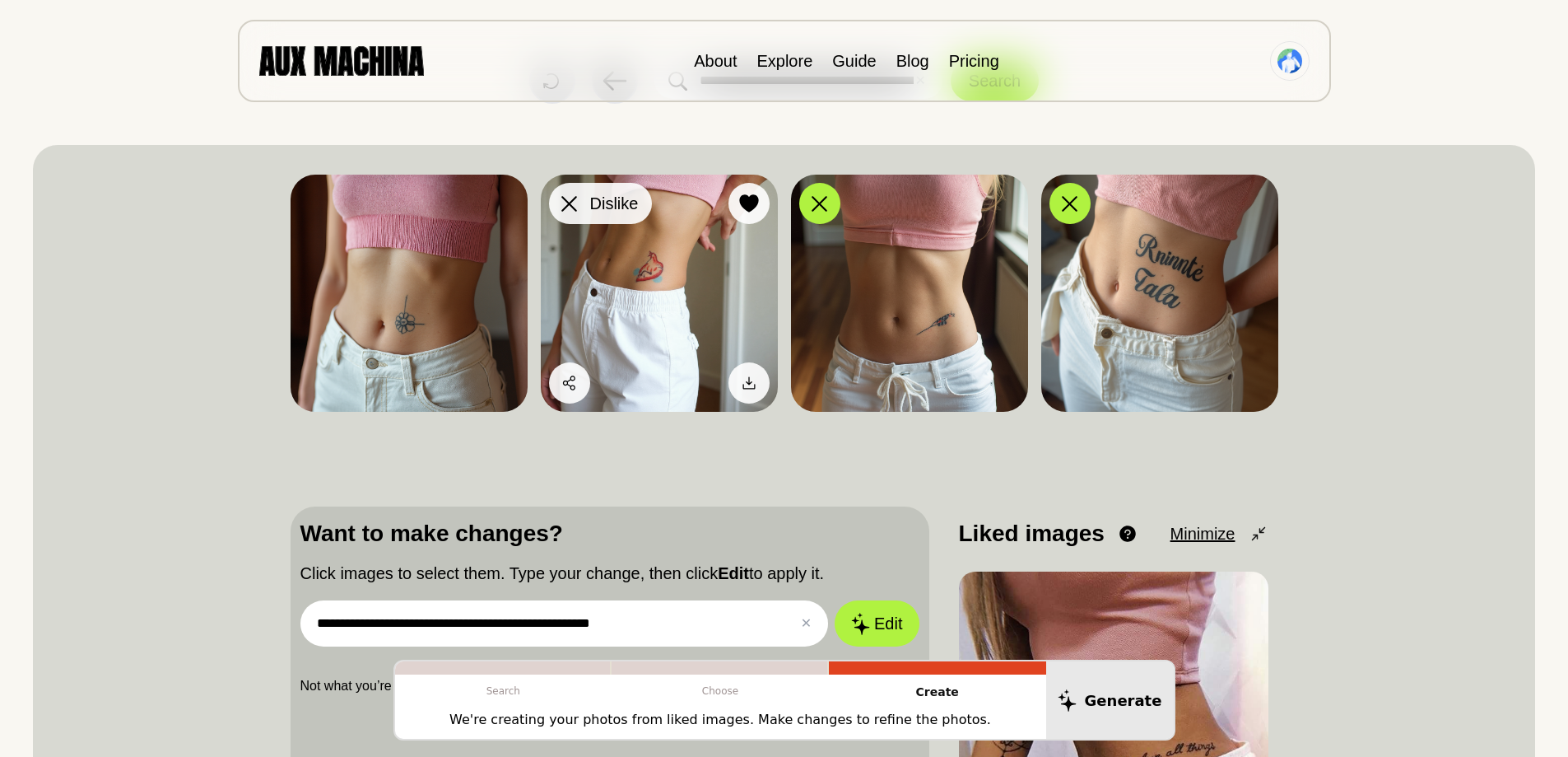
click at [577, 201] on div at bounding box center [570, 203] width 25 height 25
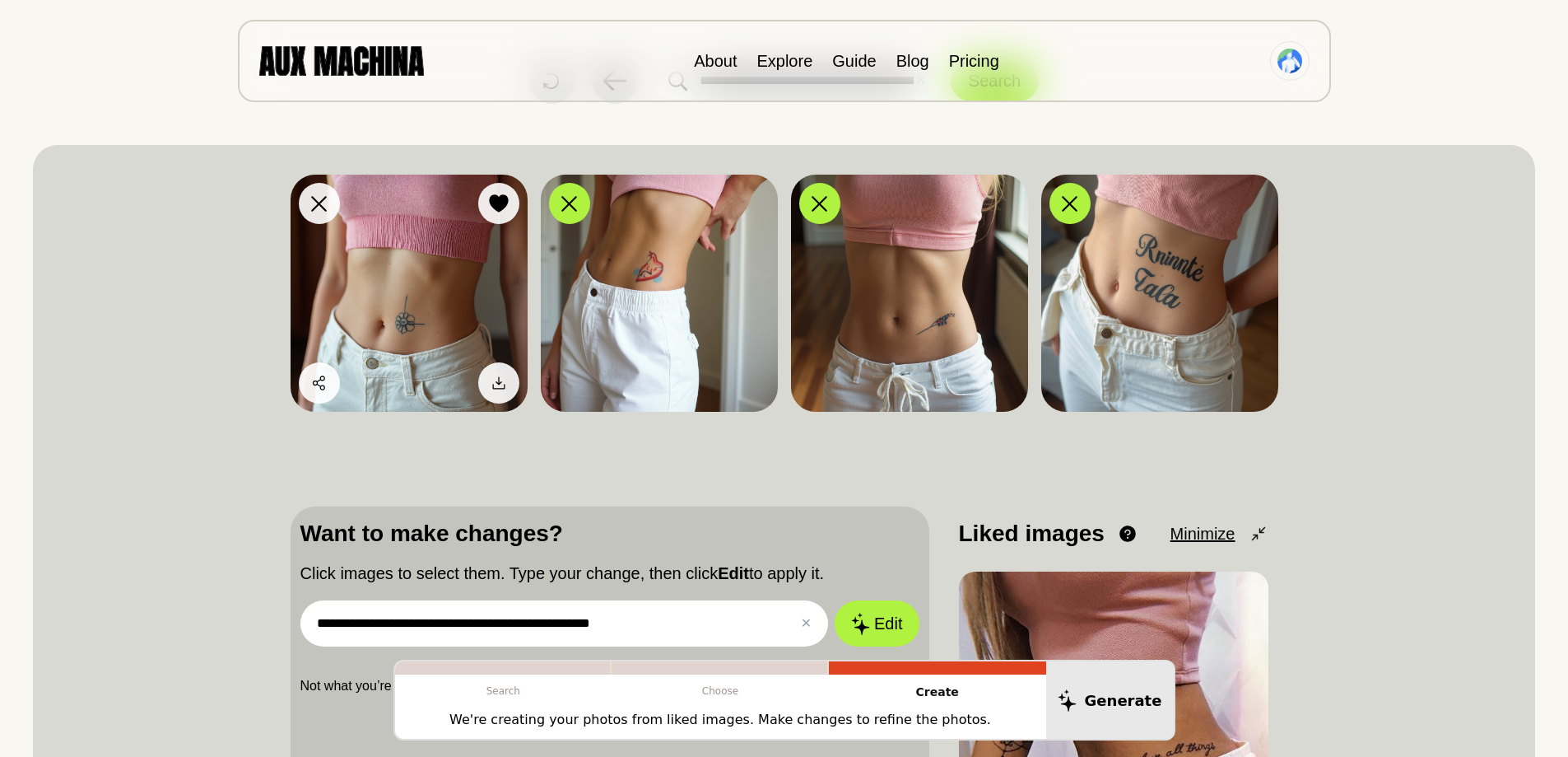
click at [311, 202] on icon at bounding box center [319, 203] width 16 height 16
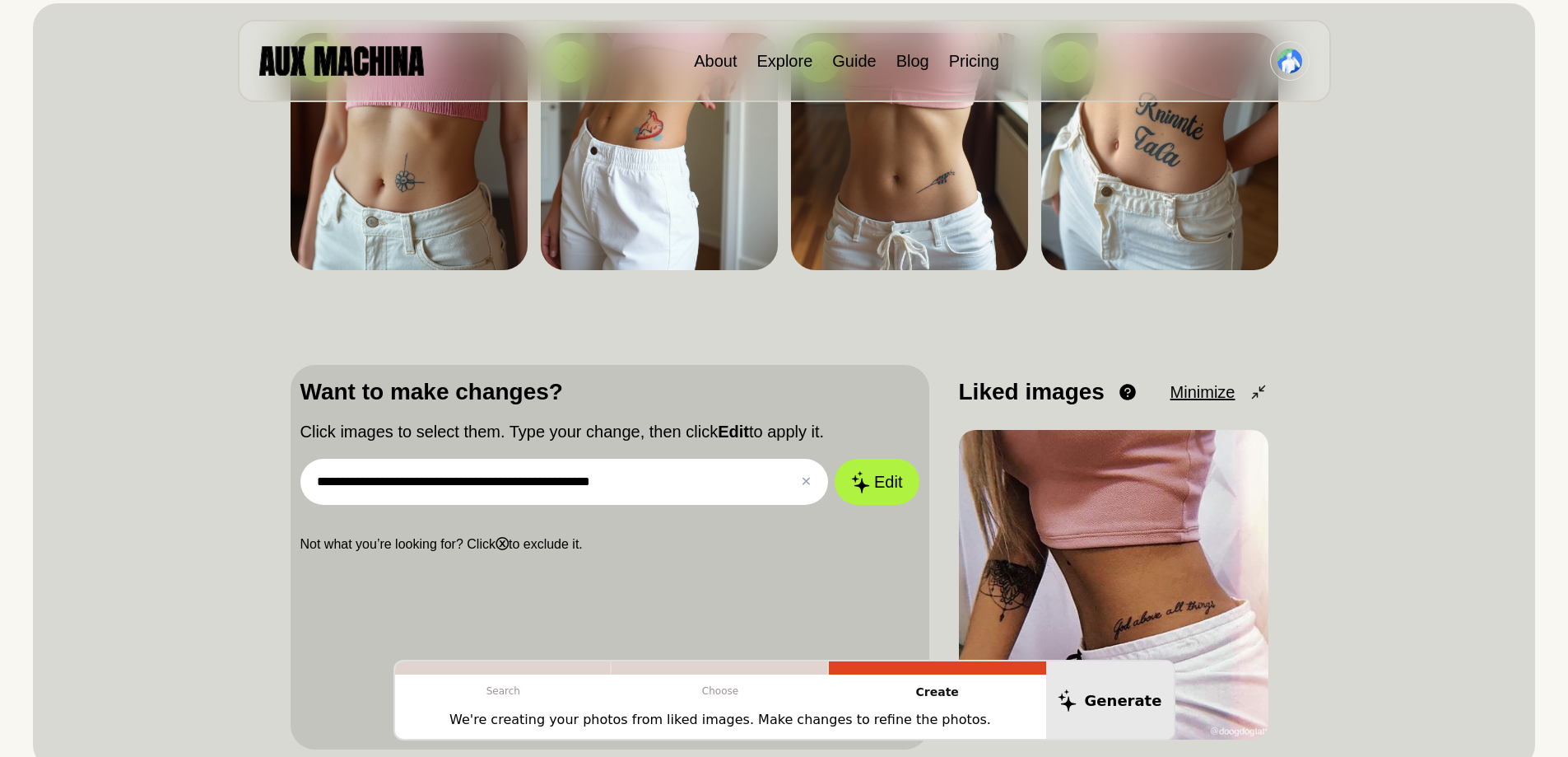
scroll to position [247, 0]
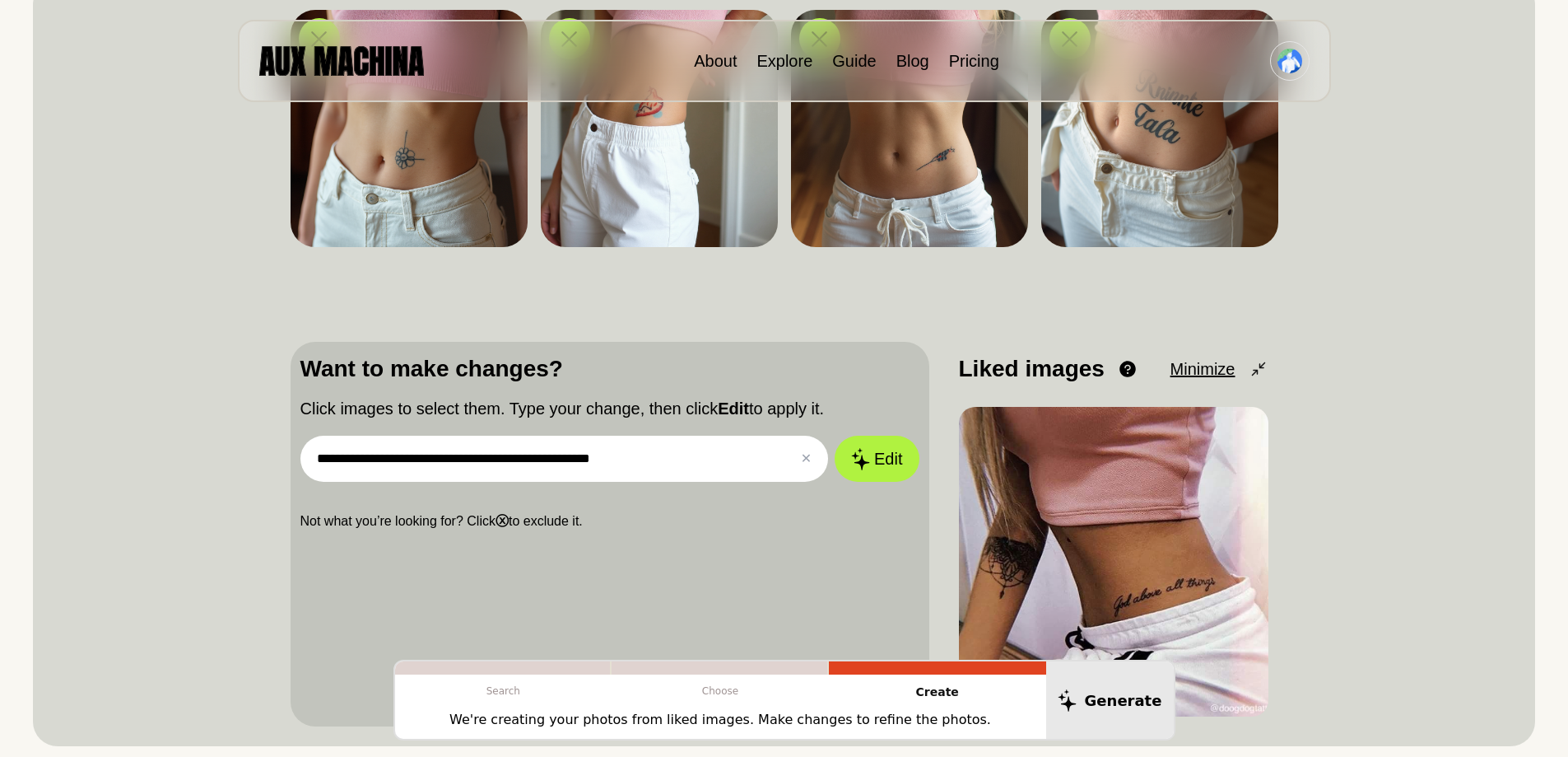
click at [699, 444] on input "**********" at bounding box center [564, 458] width 528 height 46
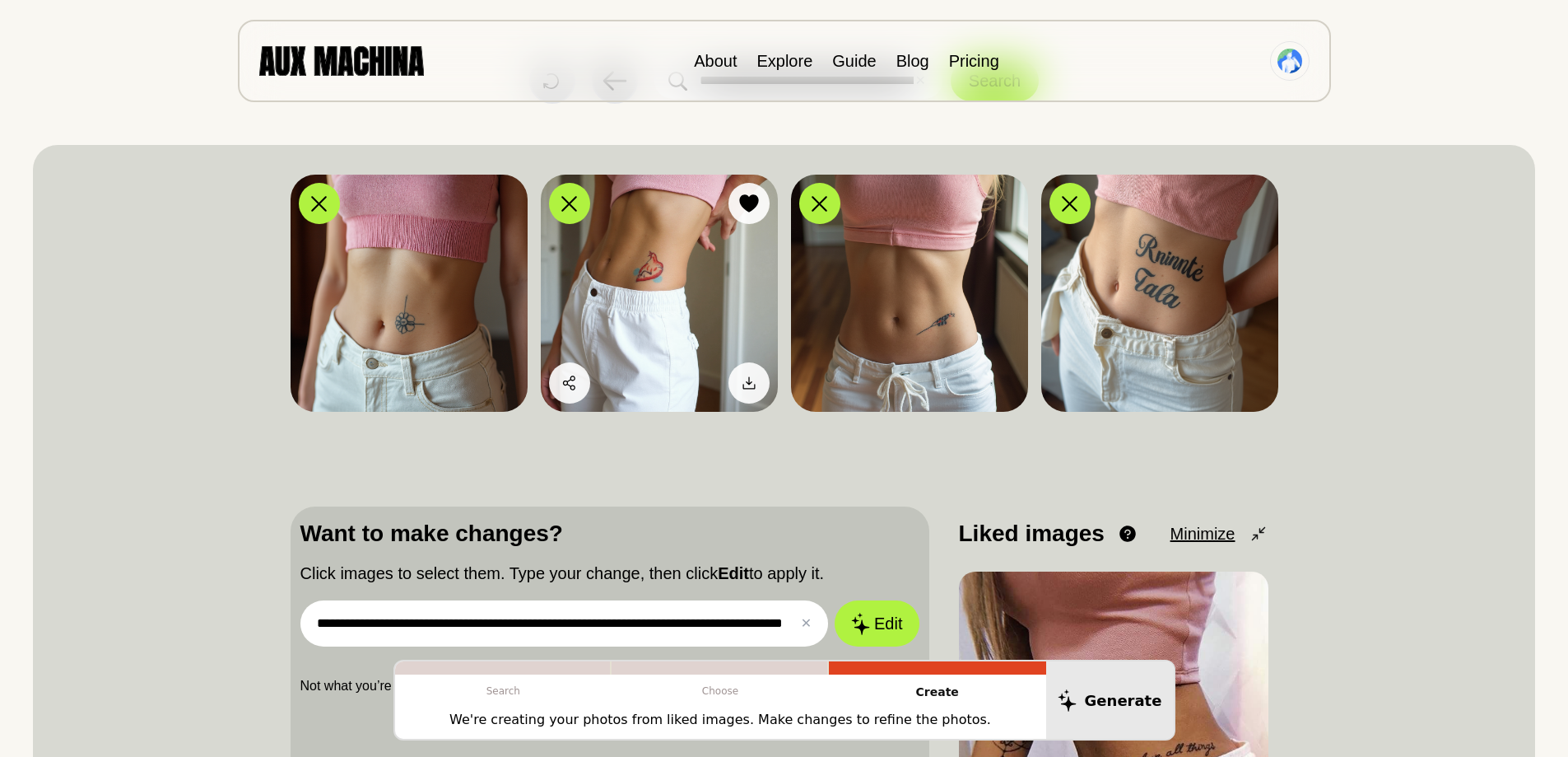
scroll to position [0, 9]
click at [863, 608] on button "Edit" at bounding box center [877, 623] width 89 height 48
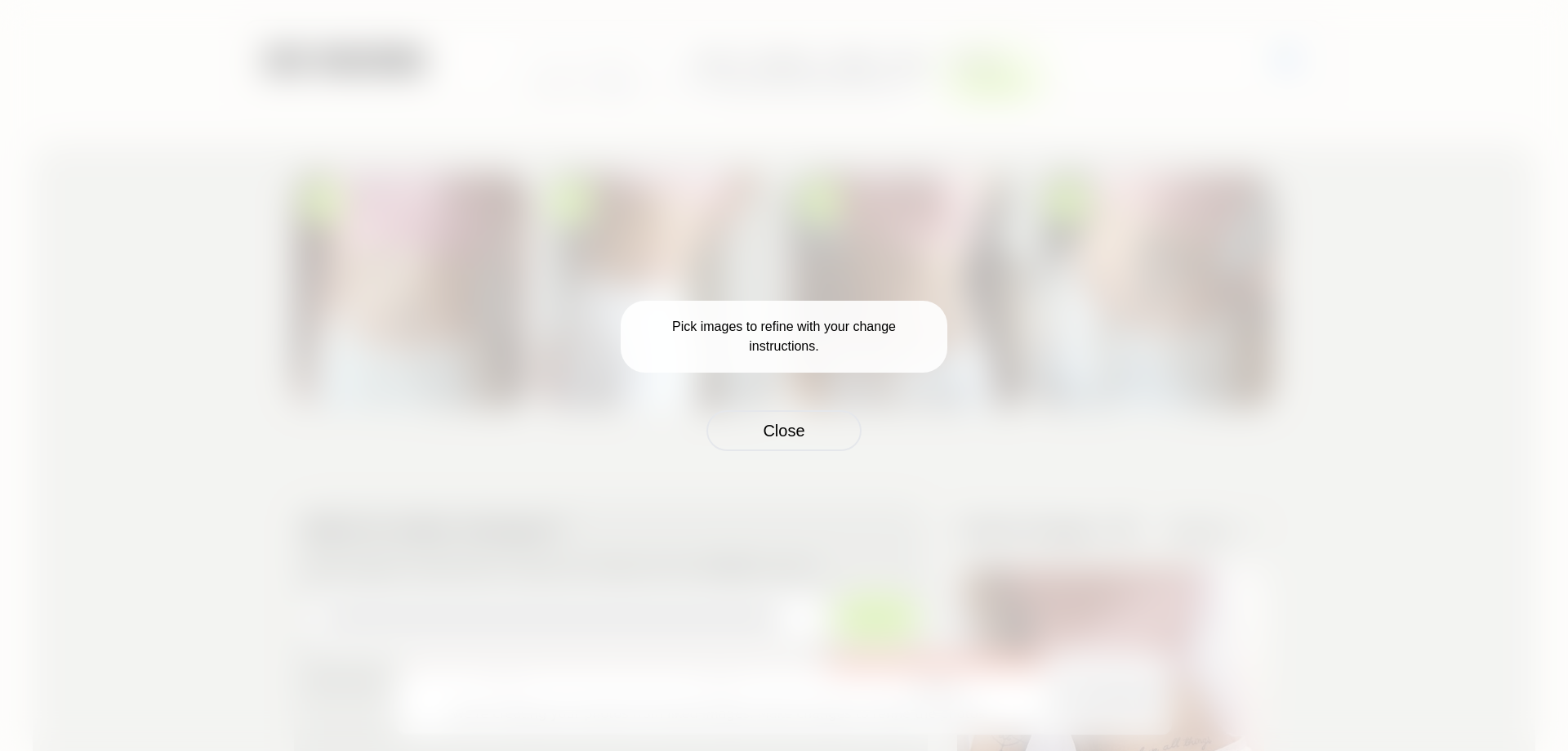
click at [798, 406] on div "Pick images to refine with your change instructions. Close" at bounding box center [784, 376] width 326 height 150
click at [817, 434] on button "Close" at bounding box center [784, 430] width 156 height 41
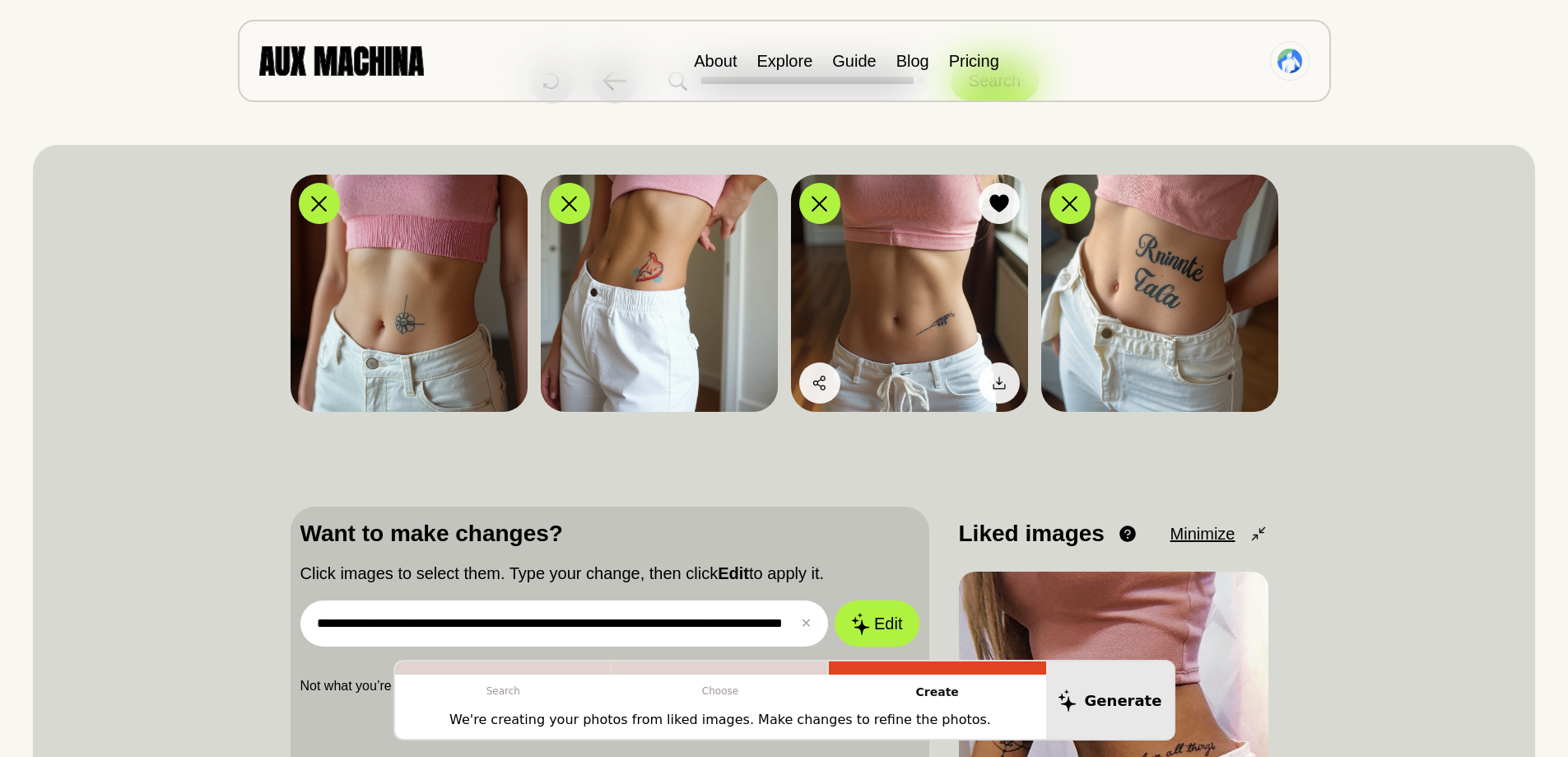
click at [864, 305] on img at bounding box center [909, 293] width 237 height 237
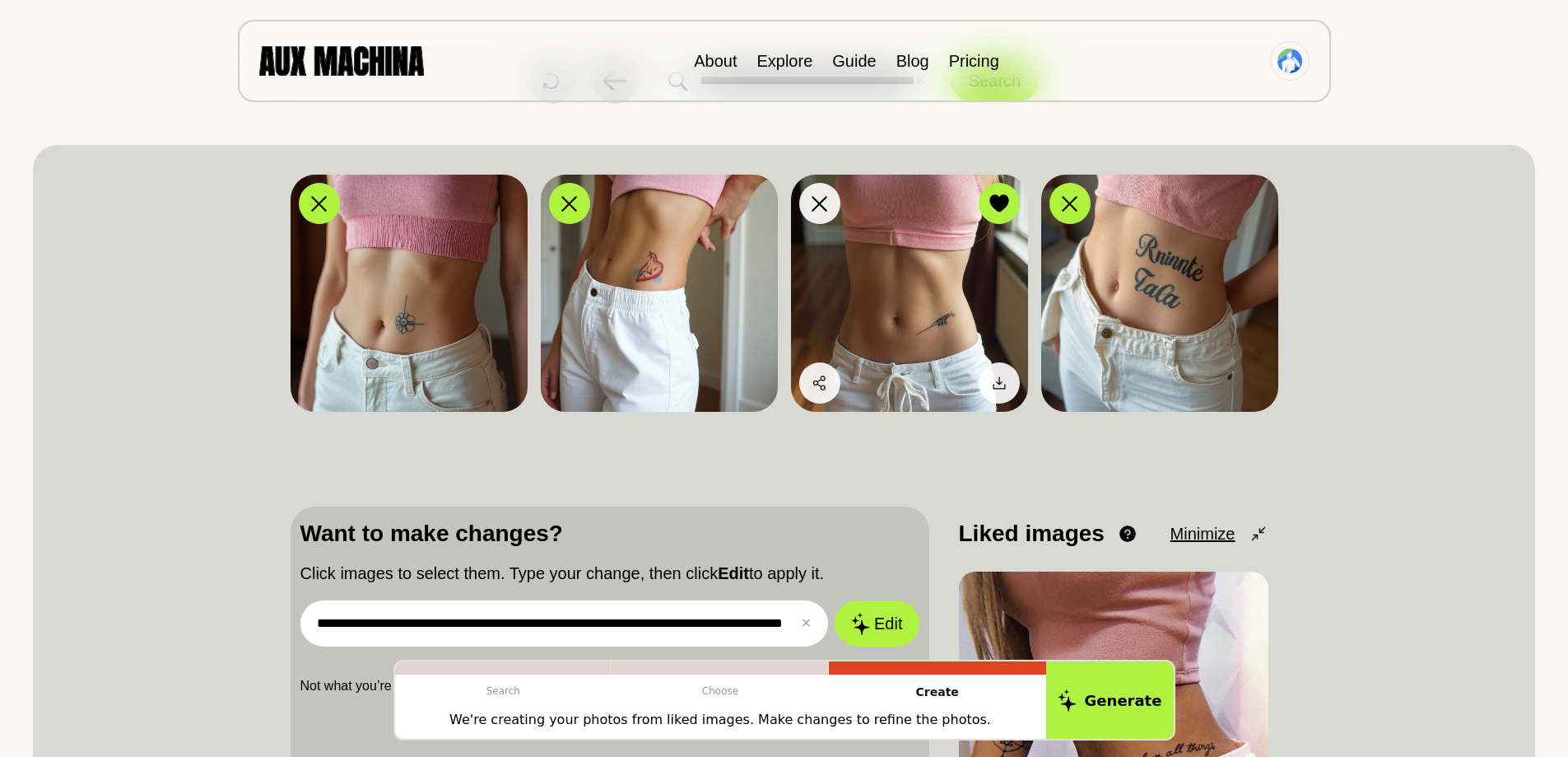
click at [936, 301] on img at bounding box center [909, 293] width 237 height 237
click at [894, 621] on button "Edit" at bounding box center [877, 623] width 89 height 48
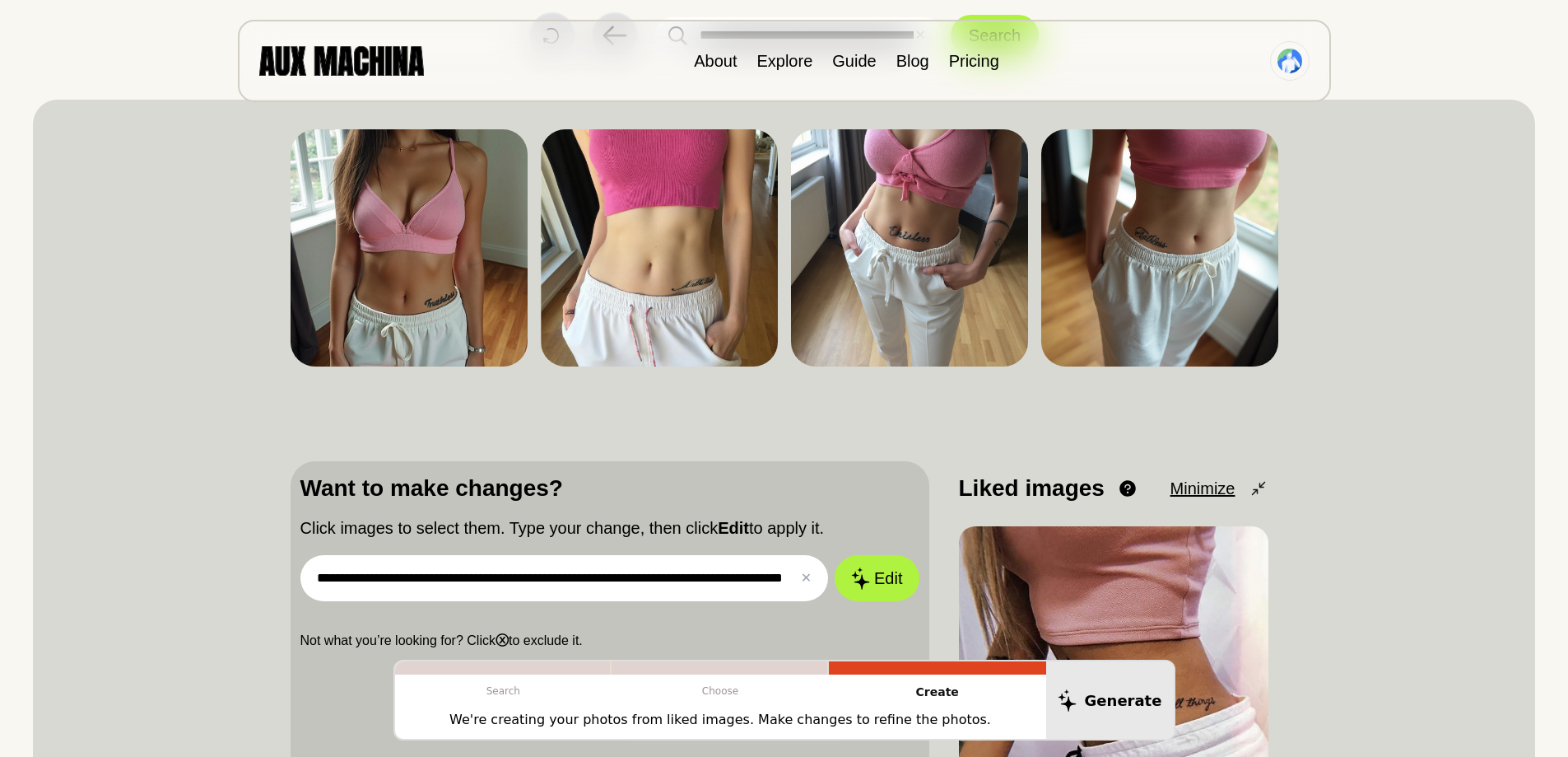
scroll to position [82, 0]
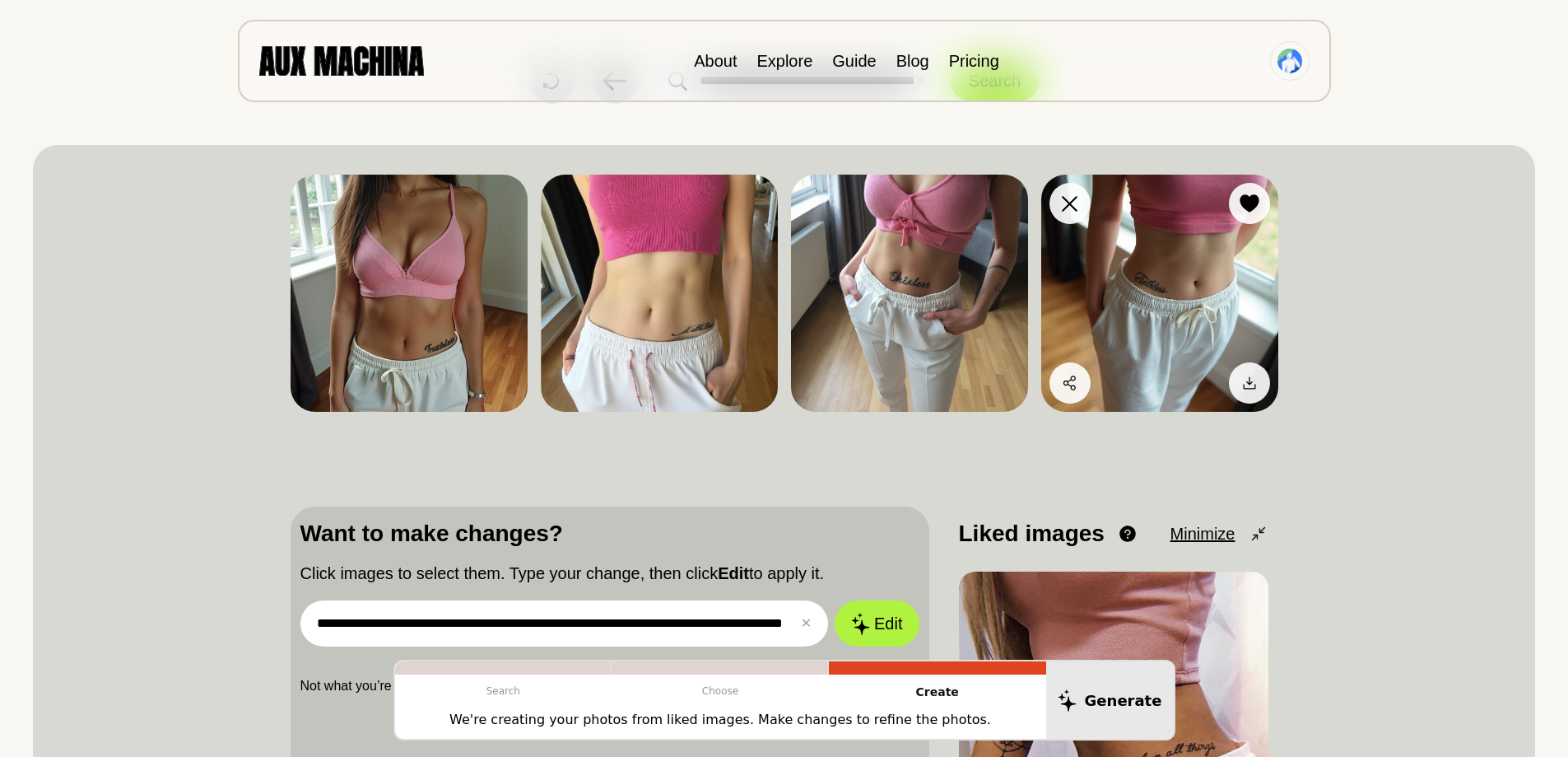
click at [1070, 248] on img at bounding box center [1160, 293] width 237 height 237
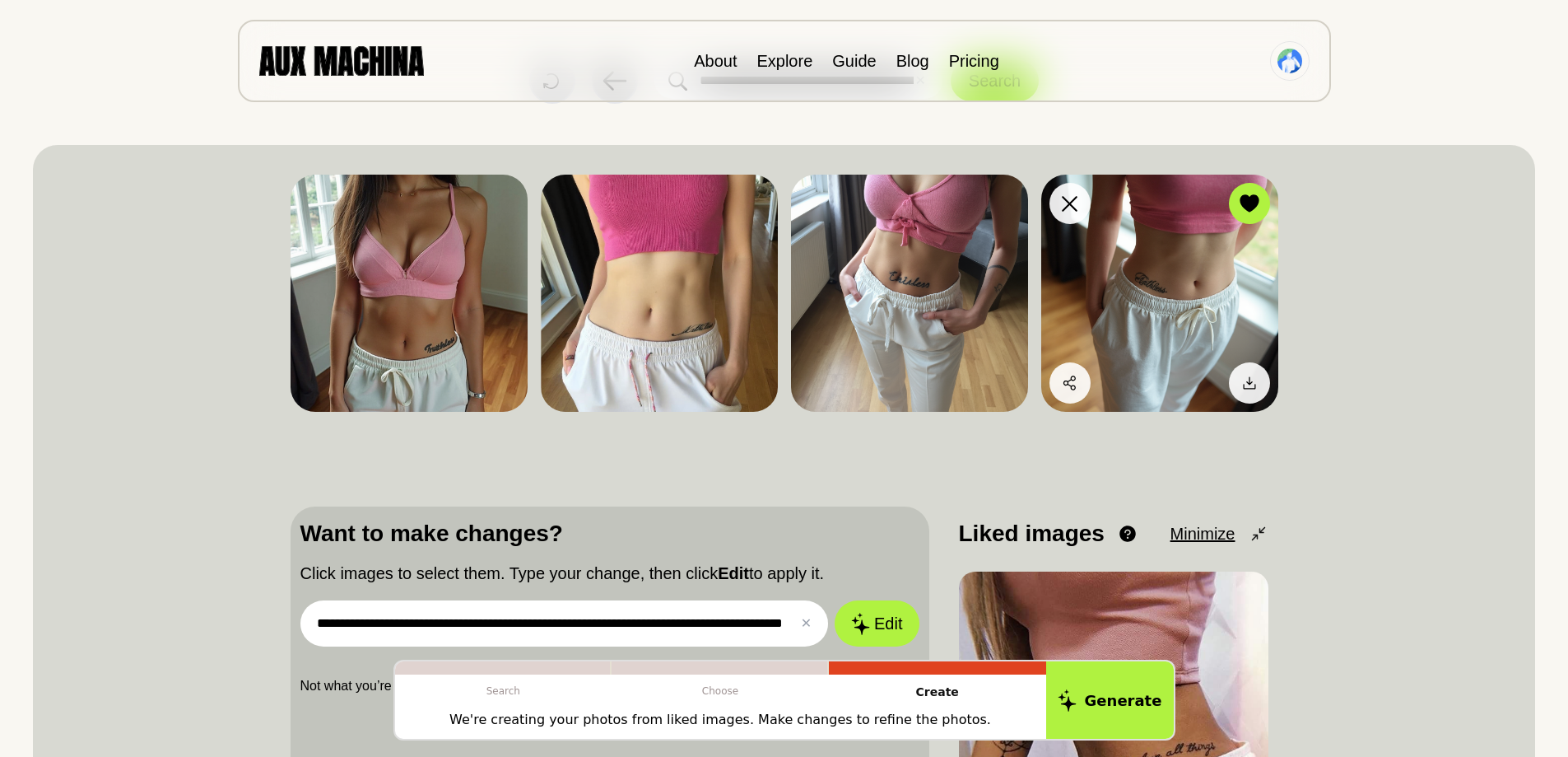
click at [1099, 256] on img at bounding box center [1160, 293] width 237 height 237
click at [1246, 374] on icon at bounding box center [1249, 382] width 16 height 16
click at [1245, 379] on icon at bounding box center [1249, 382] width 16 height 16
click at [1204, 383] on span "Download" at bounding box center [1193, 383] width 74 height 25
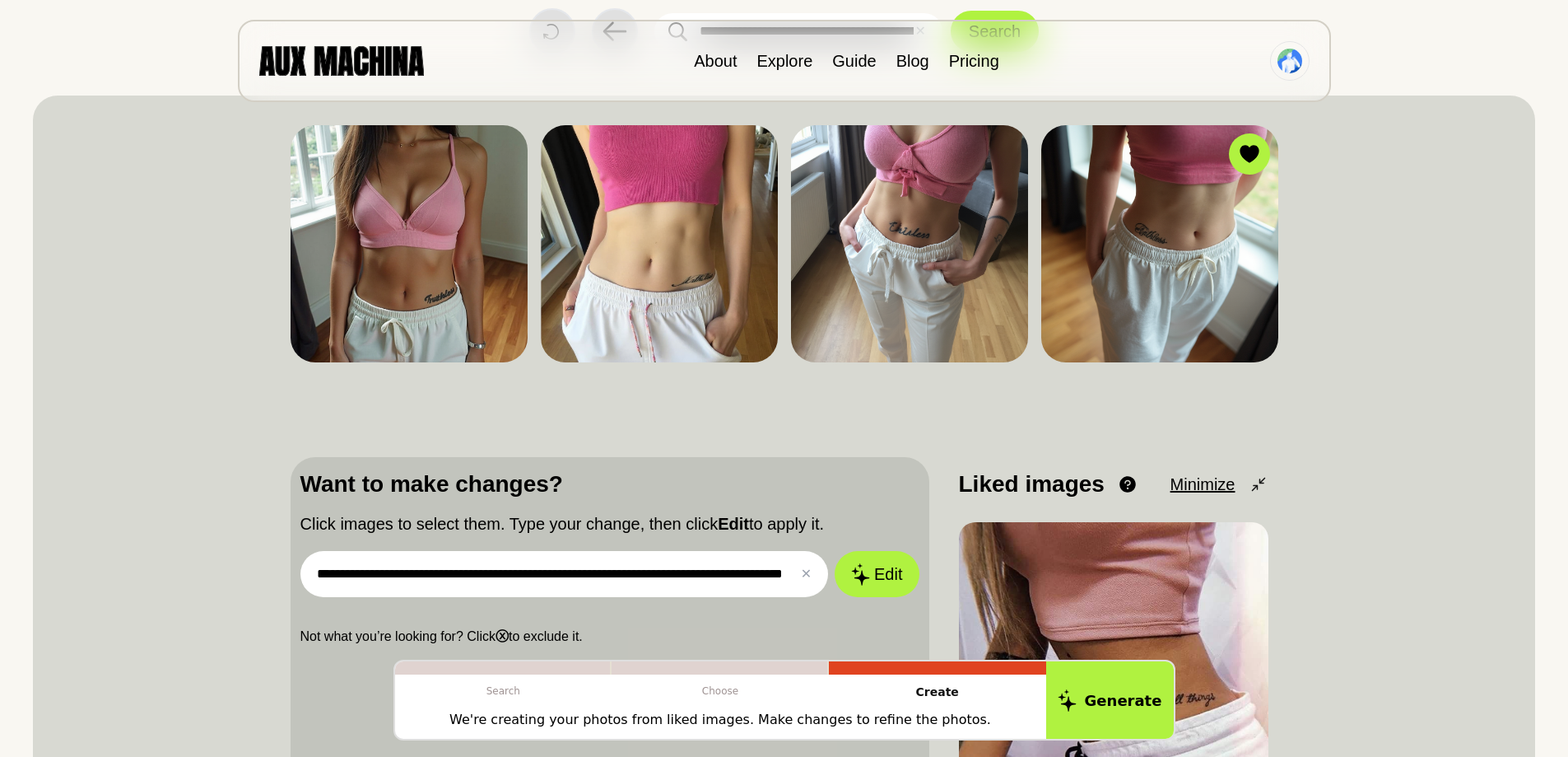
scroll to position [247, 0]
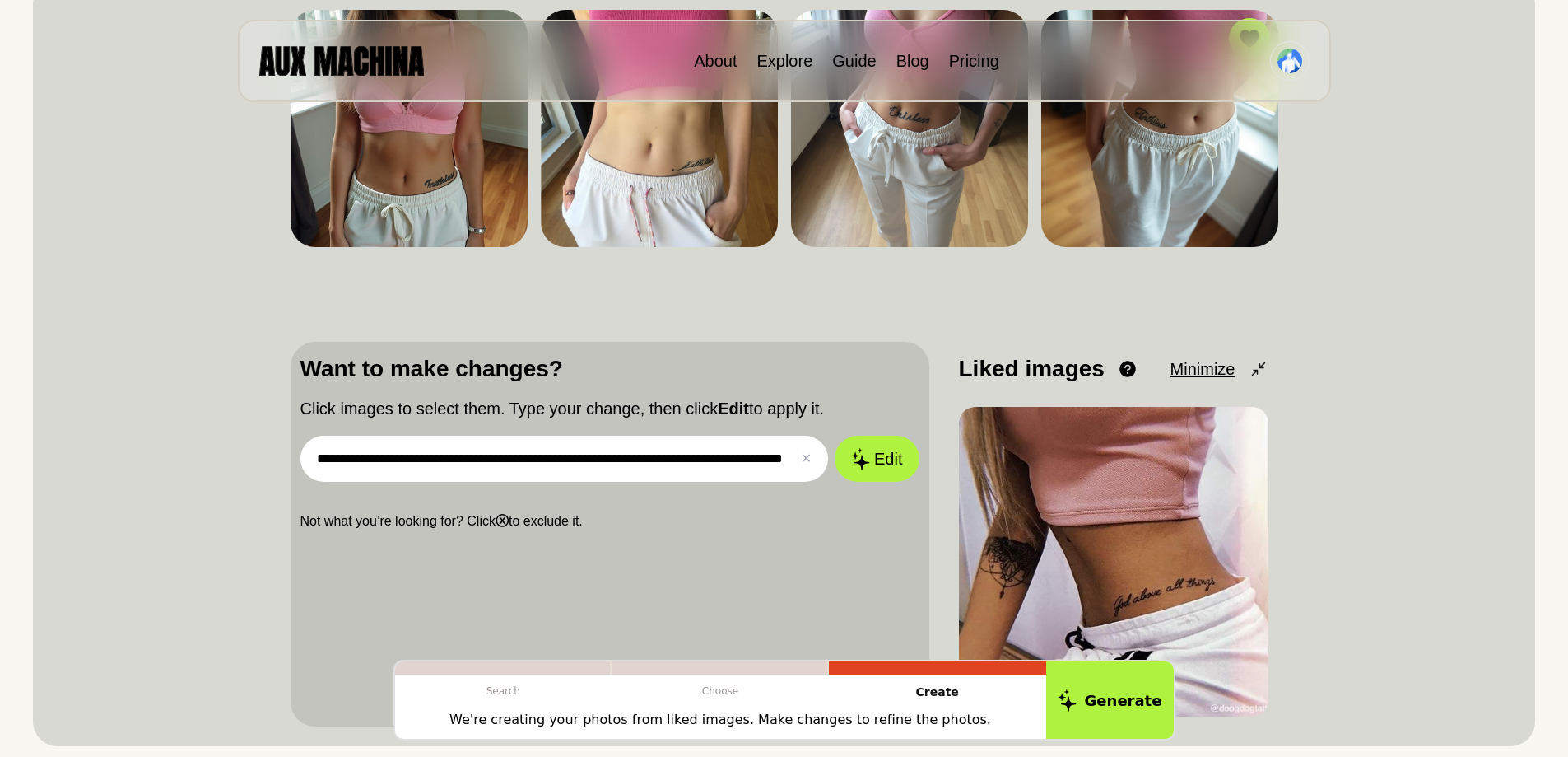
click at [790, 462] on input "**********" at bounding box center [564, 458] width 528 height 46
drag, startPoint x: 795, startPoint y: 461, endPoint x: 807, endPoint y: 458, distance: 12.4
click at [807, 458] on div "**********" at bounding box center [564, 458] width 528 height 46
click at [795, 464] on input "**********" at bounding box center [564, 458] width 528 height 46
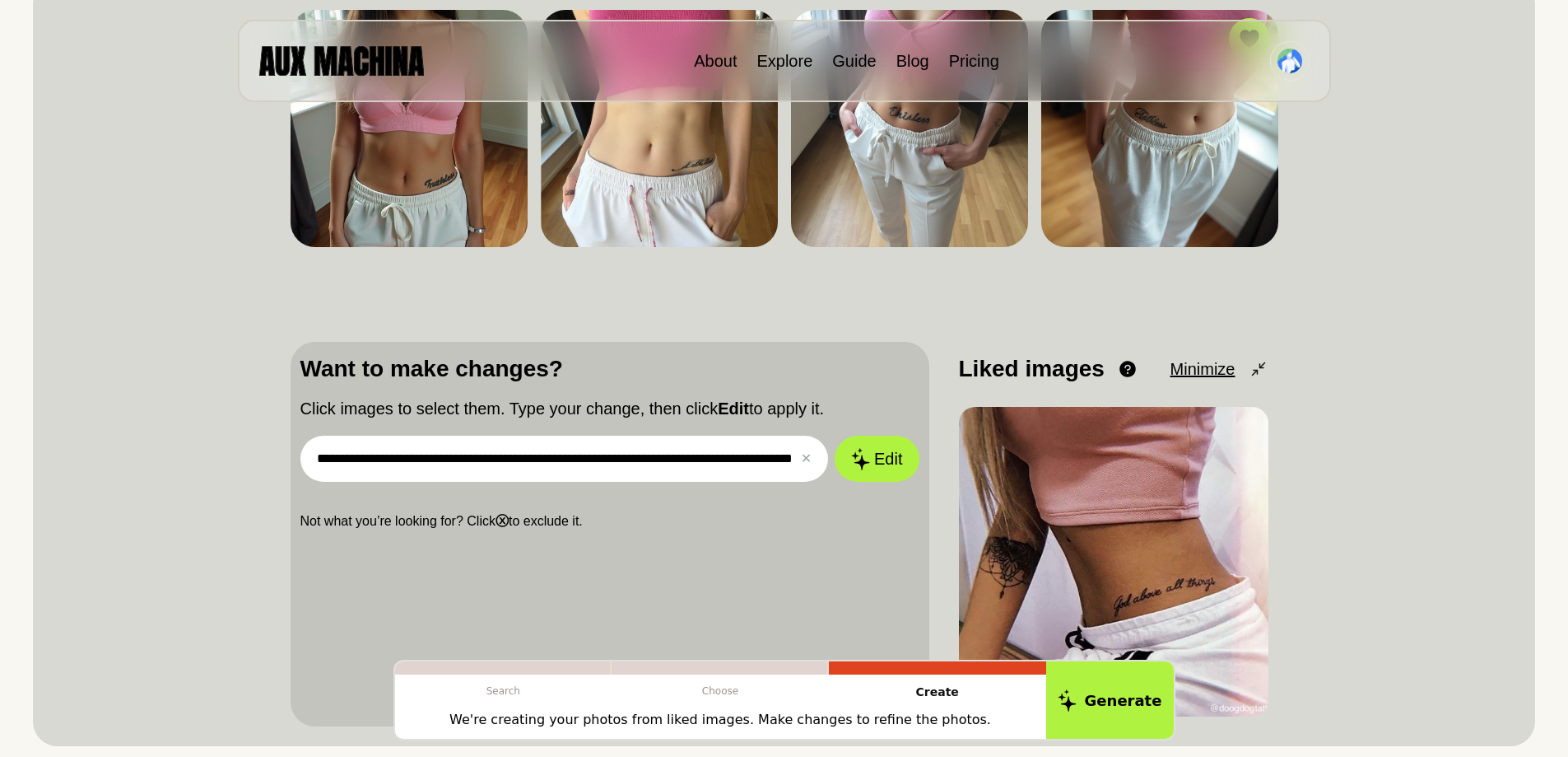
scroll to position [0, 0]
drag, startPoint x: 802, startPoint y: 464, endPoint x: 772, endPoint y: 463, distance: 30.0
click at [772, 463] on div "**********" at bounding box center [564, 458] width 528 height 46
drag, startPoint x: 755, startPoint y: 460, endPoint x: 892, endPoint y: 358, distance: 170.8
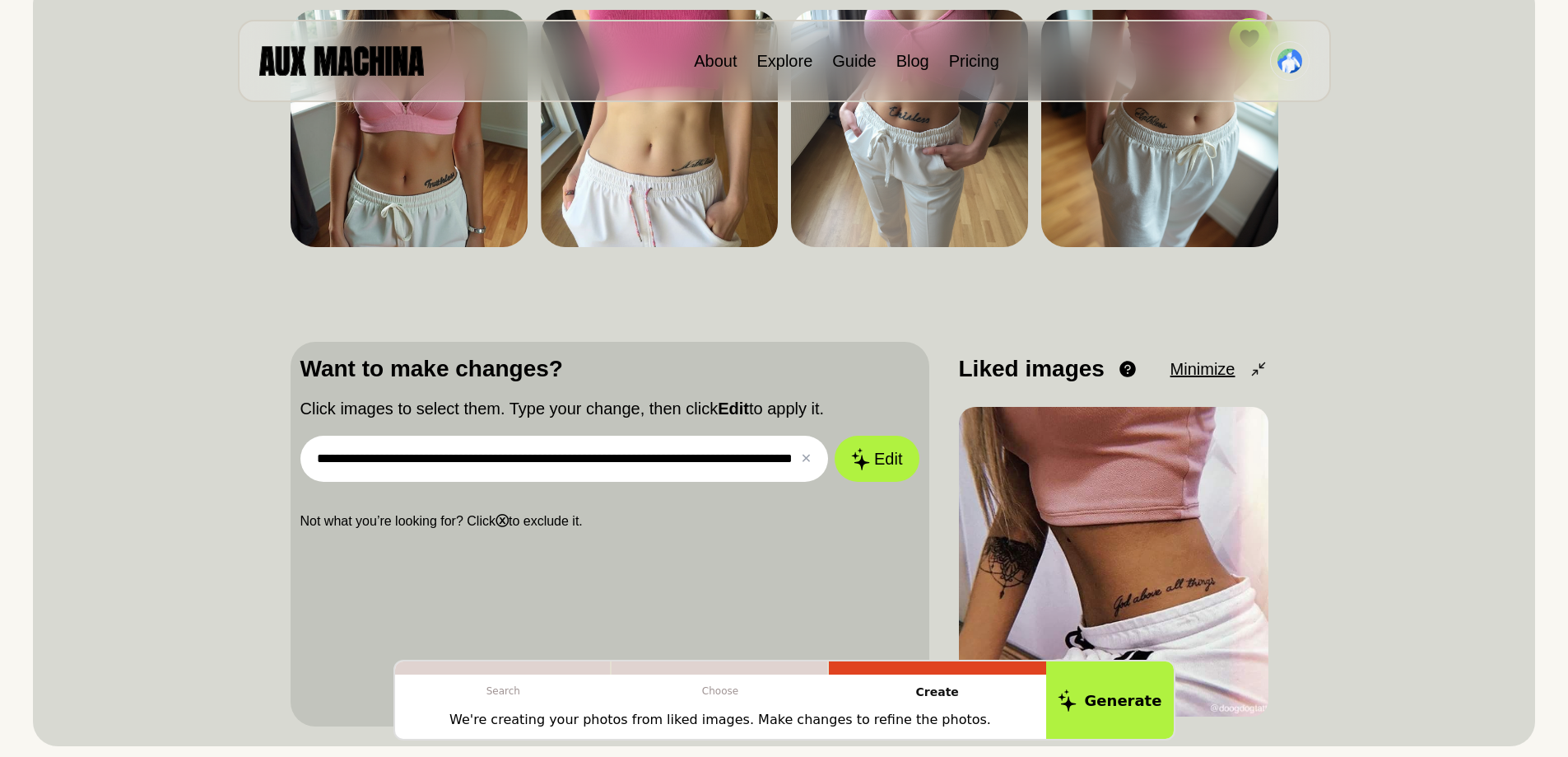
click at [900, 380] on div "**********" at bounding box center [610, 441] width 619 height 180
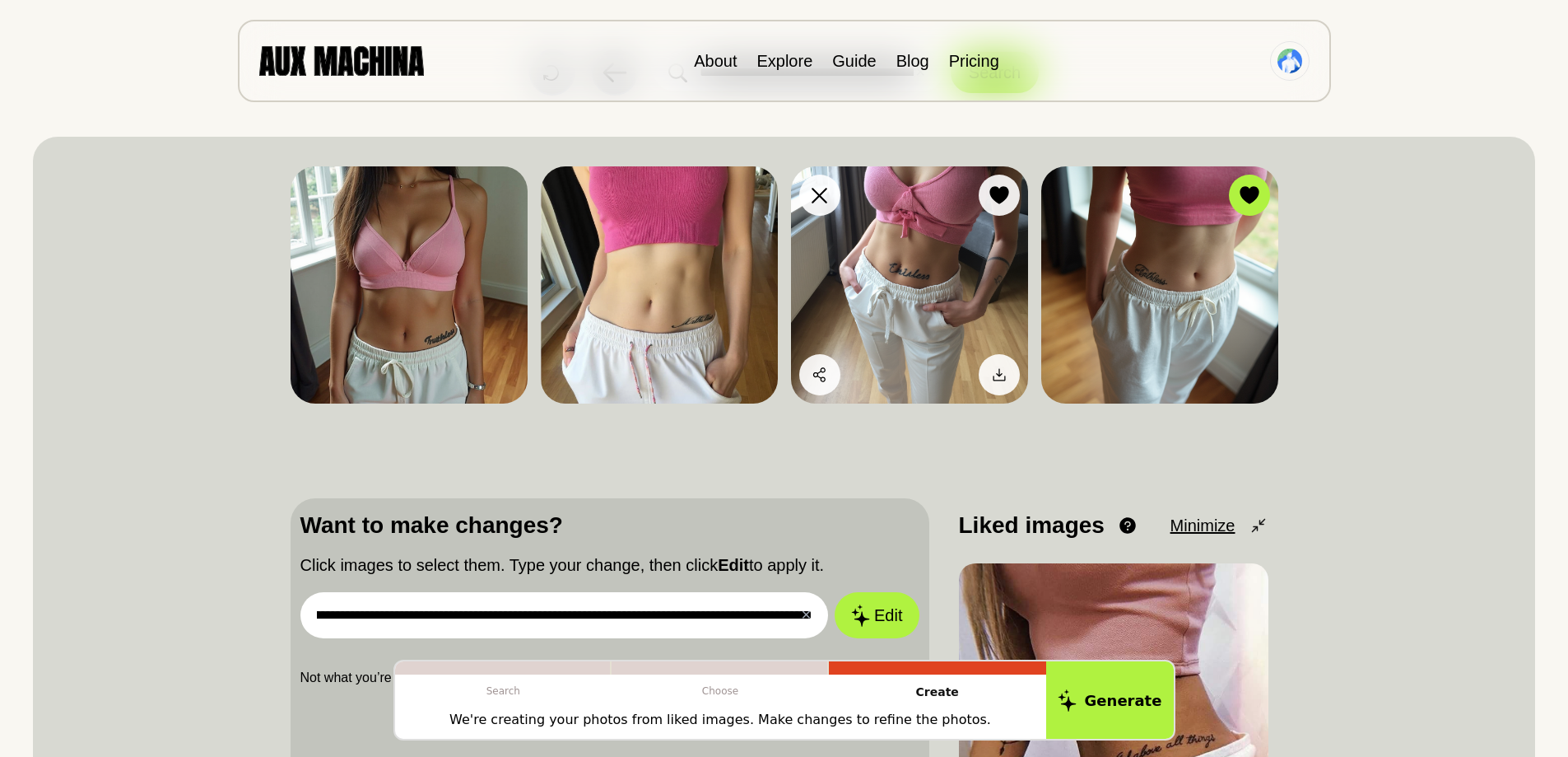
scroll to position [82, 0]
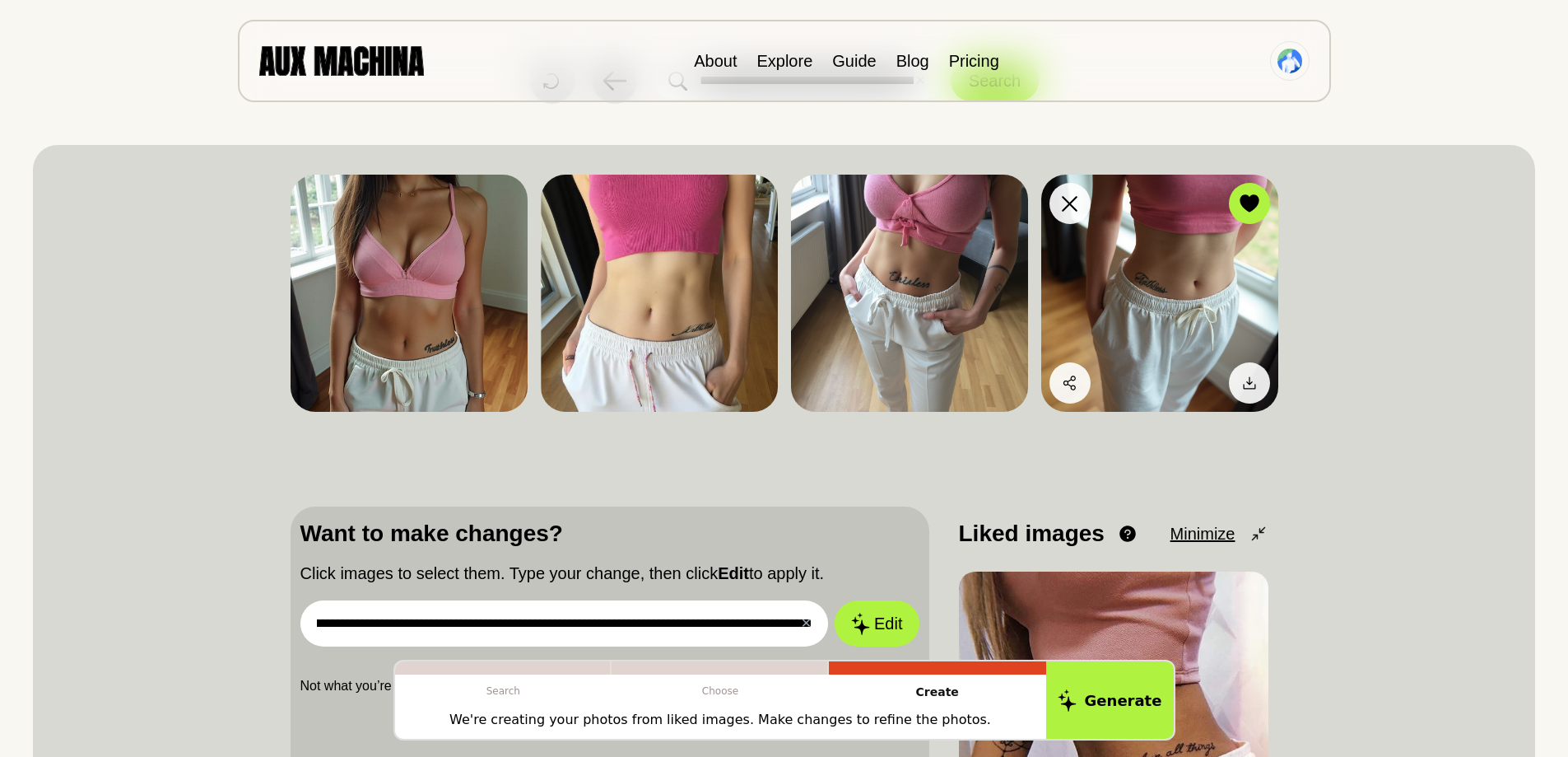
type input "**********"
click at [1143, 246] on img at bounding box center [1160, 293] width 237 height 237
click at [1101, 716] on button "Generate" at bounding box center [1111, 700] width 134 height 81
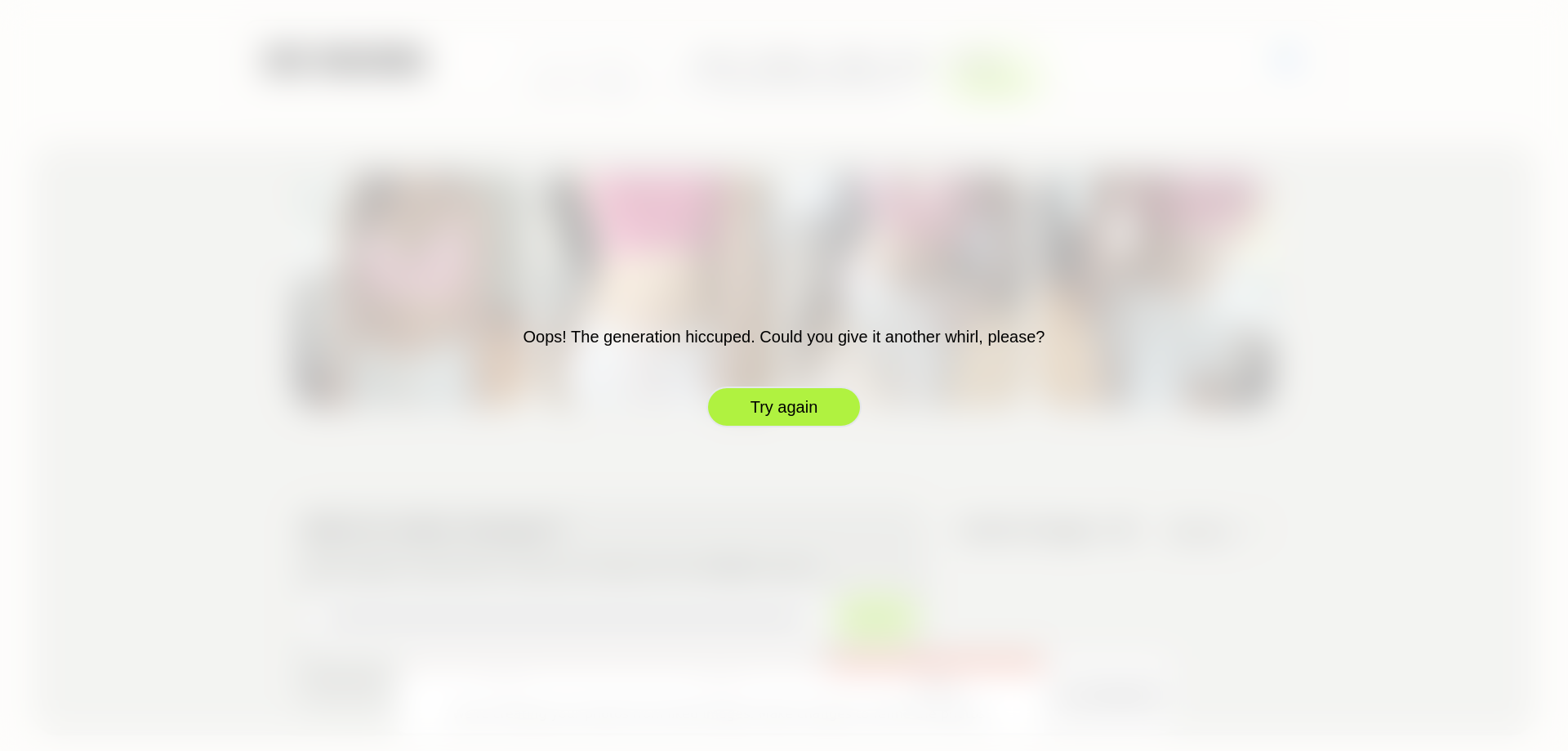
click at [786, 402] on button "Try again" at bounding box center [784, 407] width 156 height 41
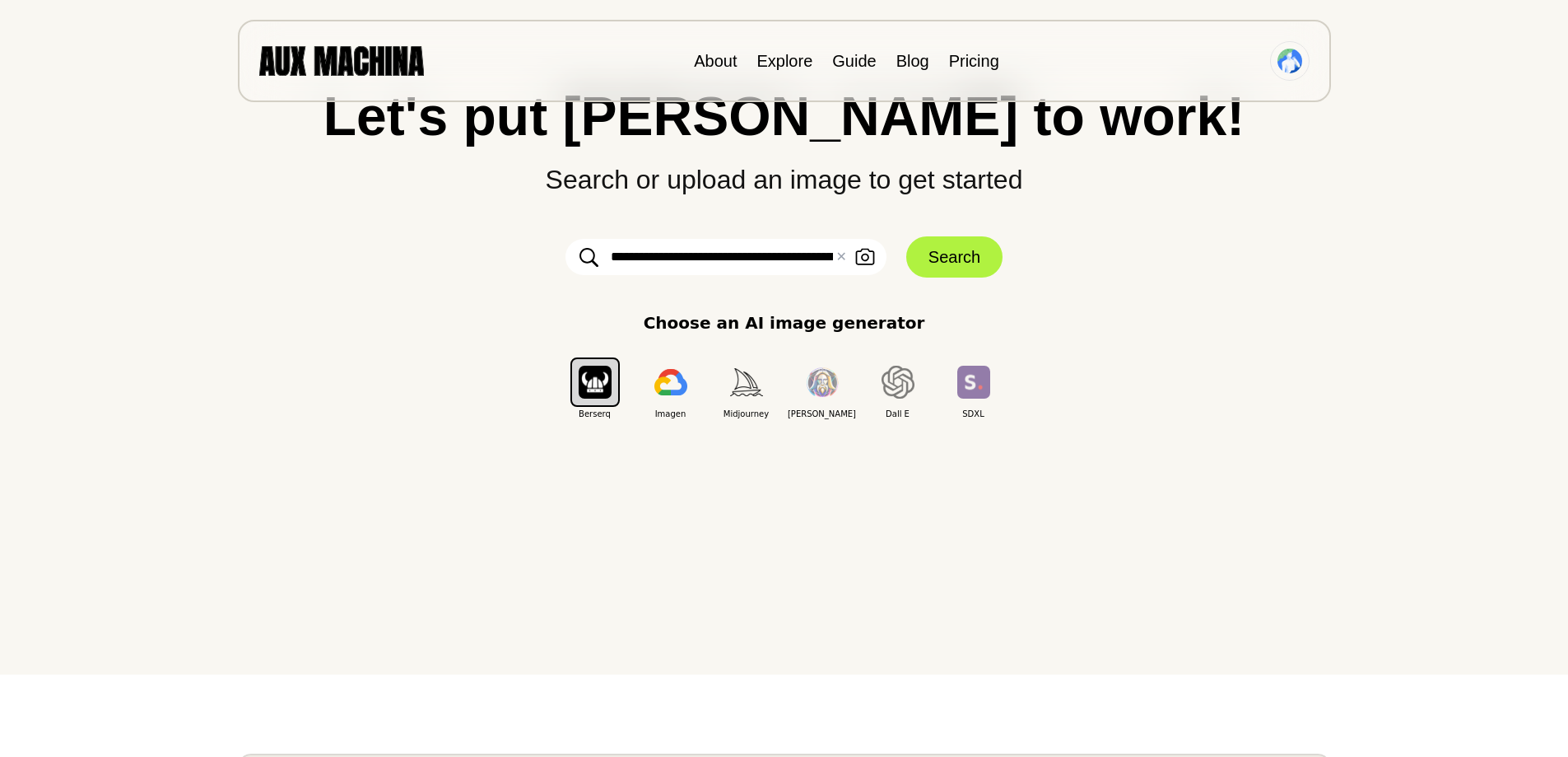
scroll to position [0, 304]
drag, startPoint x: 776, startPoint y: 262, endPoint x: 967, endPoint y: 233, distance: 193.2
click at [969, 246] on form "**********" at bounding box center [784, 257] width 494 height 42
click at [822, 271] on input "**********" at bounding box center [726, 257] width 321 height 36
drag, startPoint x: 825, startPoint y: 271, endPoint x: 847, endPoint y: 268, distance: 22.2
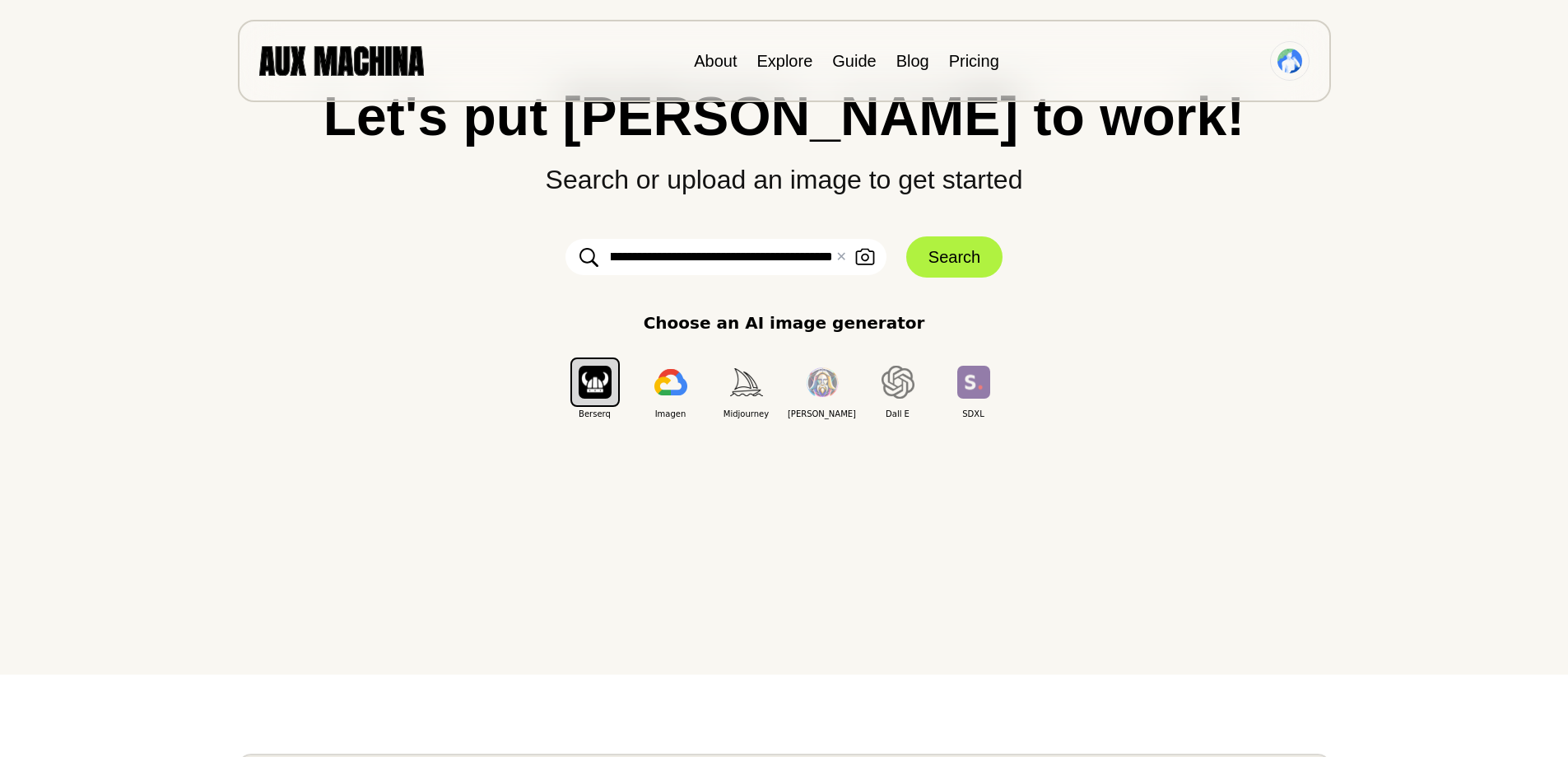
click at [847, 268] on input "**********" at bounding box center [726, 257] width 321 height 36
type input "**********"
click button "Search" at bounding box center [955, 257] width 96 height 42
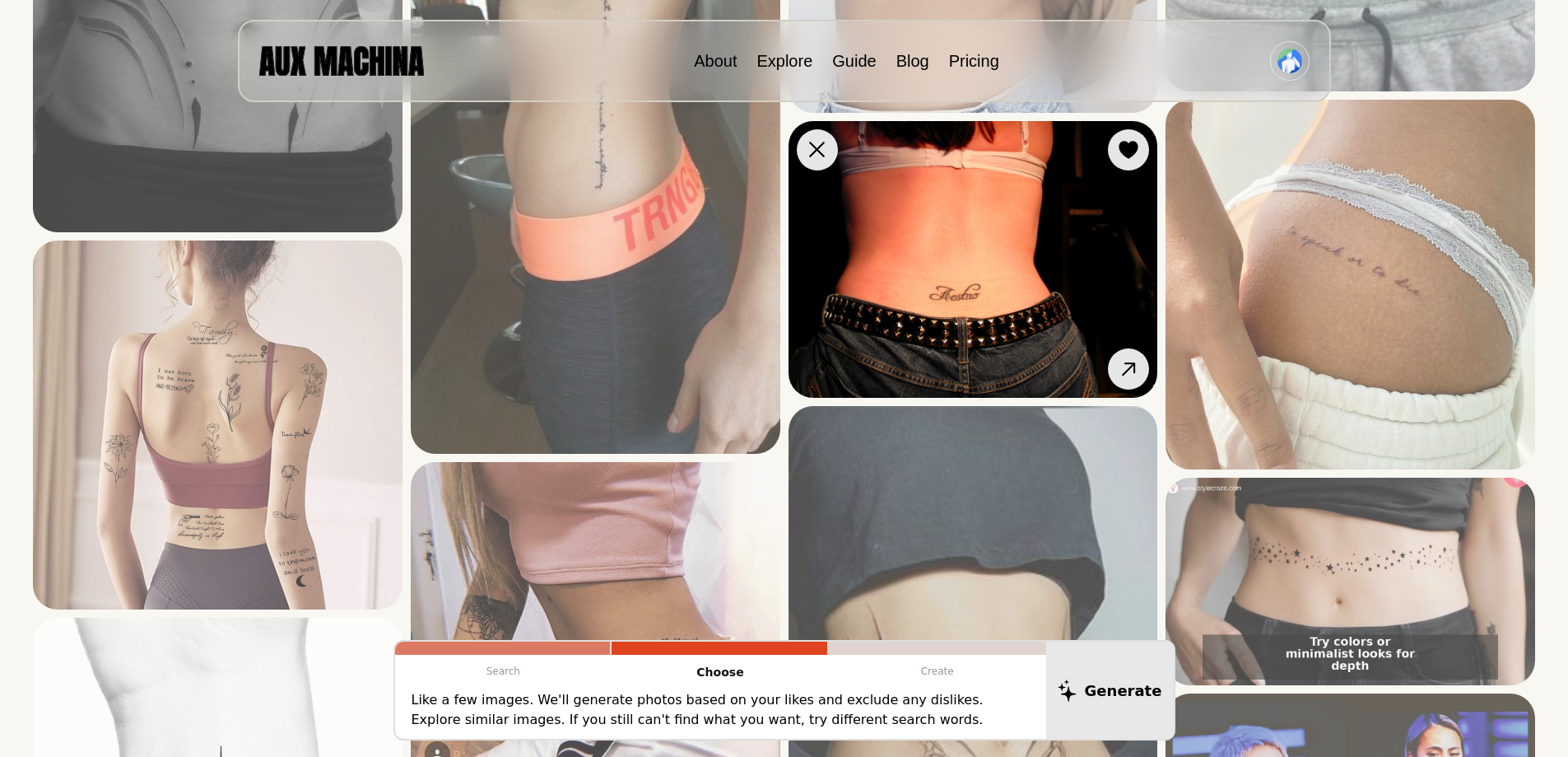
scroll to position [2058, 0]
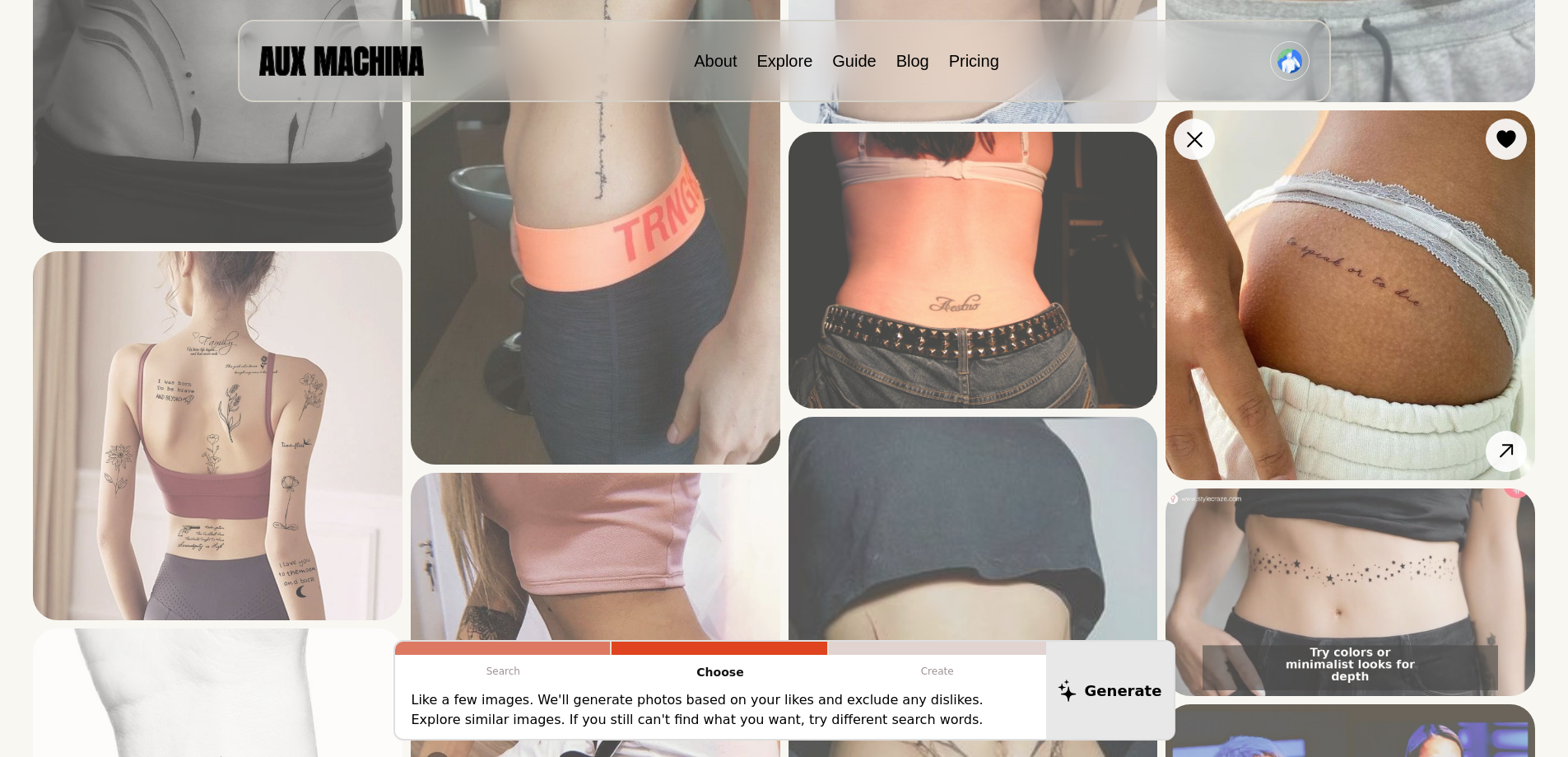
click at [1404, 335] on img at bounding box center [1350, 295] width 370 height 370
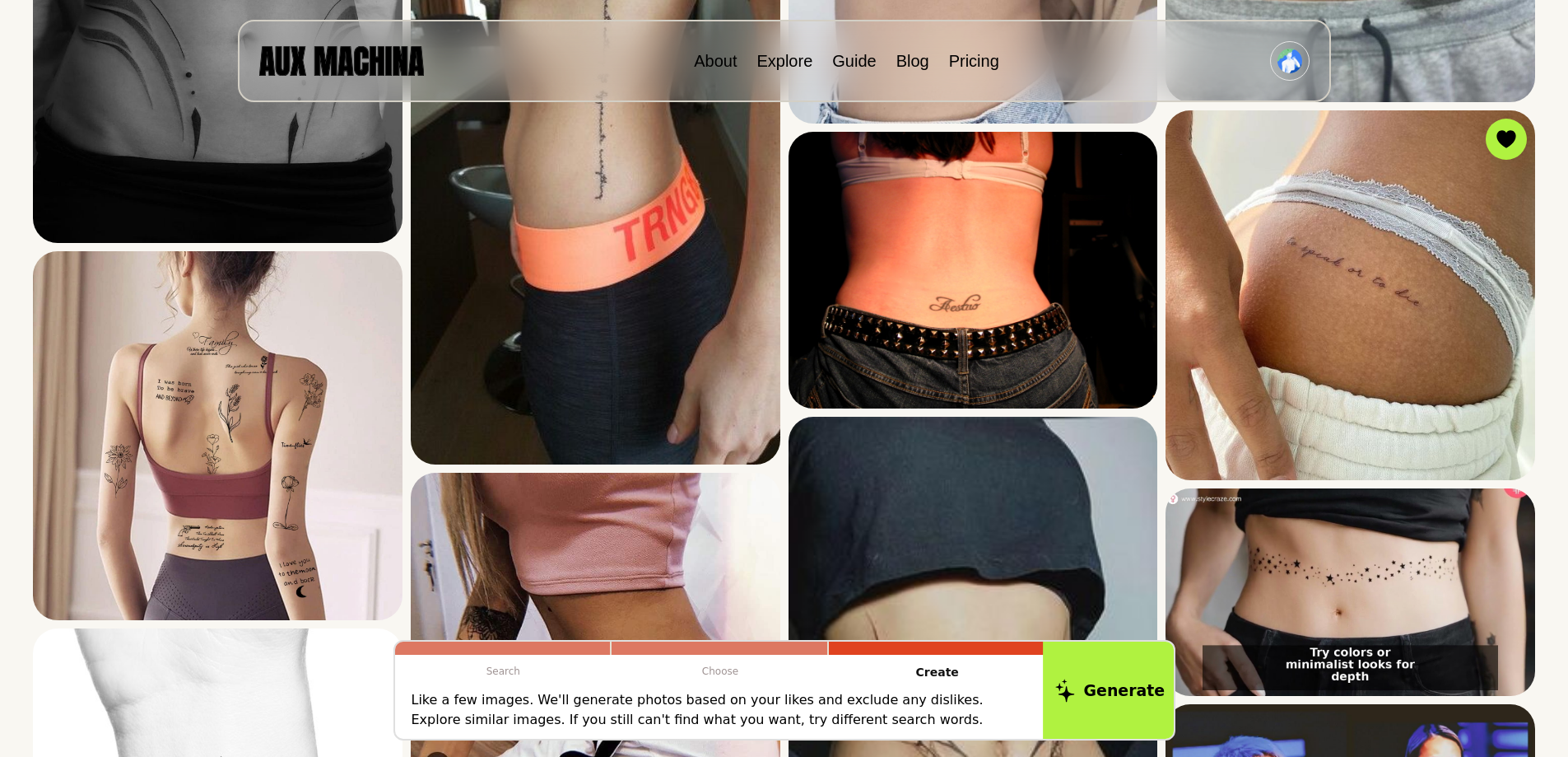
click at [1094, 705] on button "Generate" at bounding box center [1111, 690] width 134 height 102
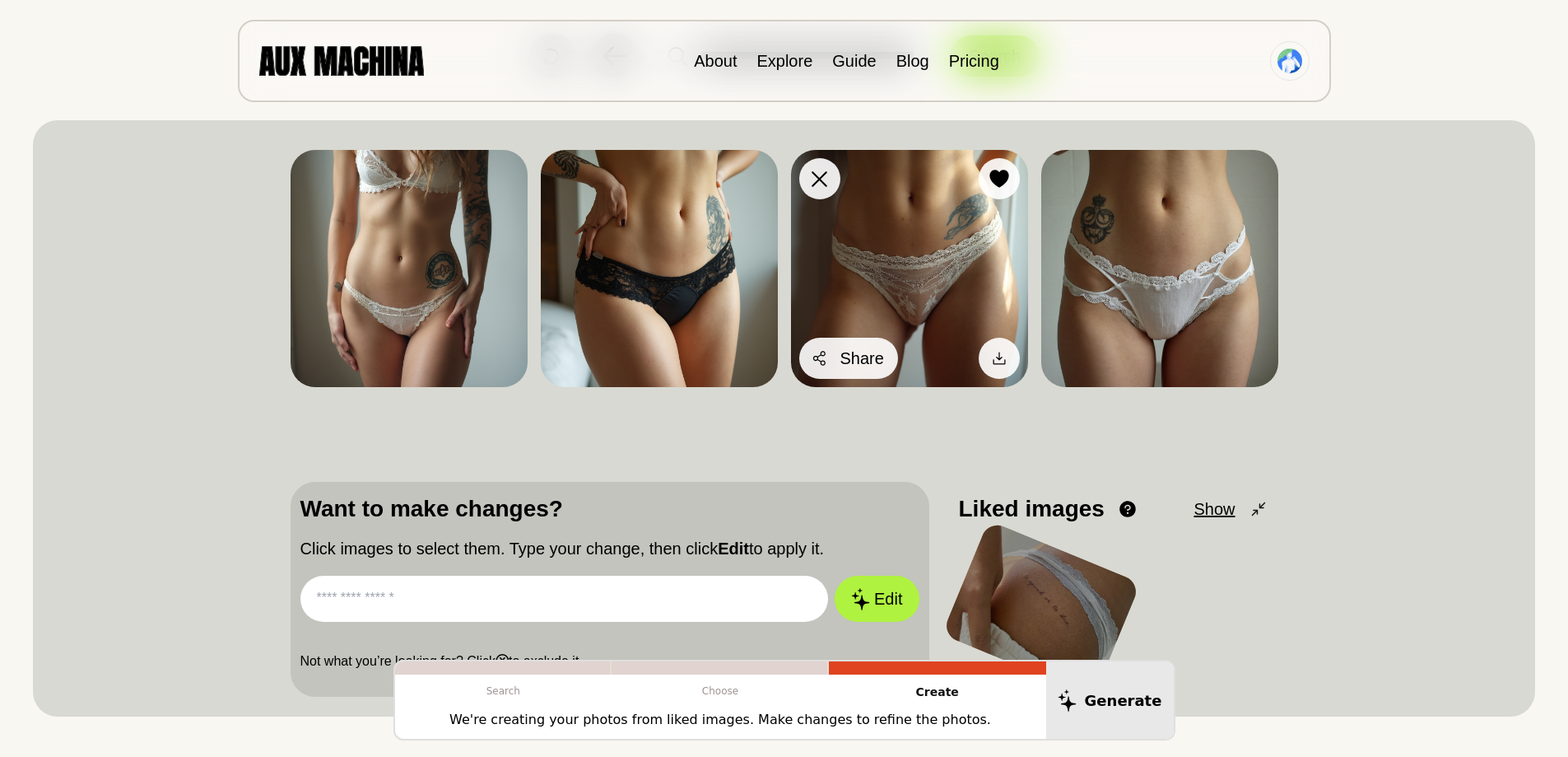
scroll to position [82, 0]
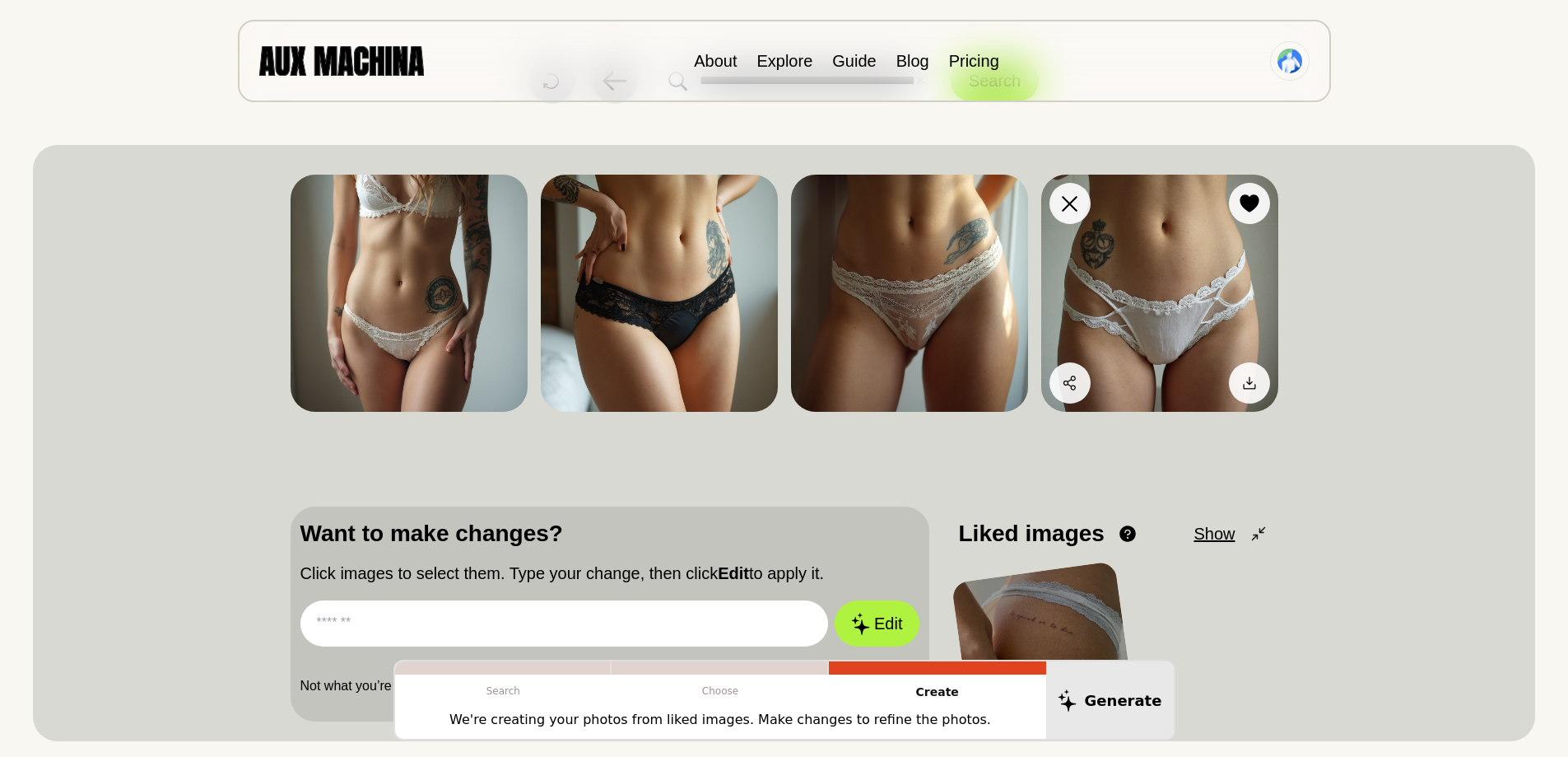
click at [1142, 317] on img at bounding box center [1160, 293] width 237 height 237
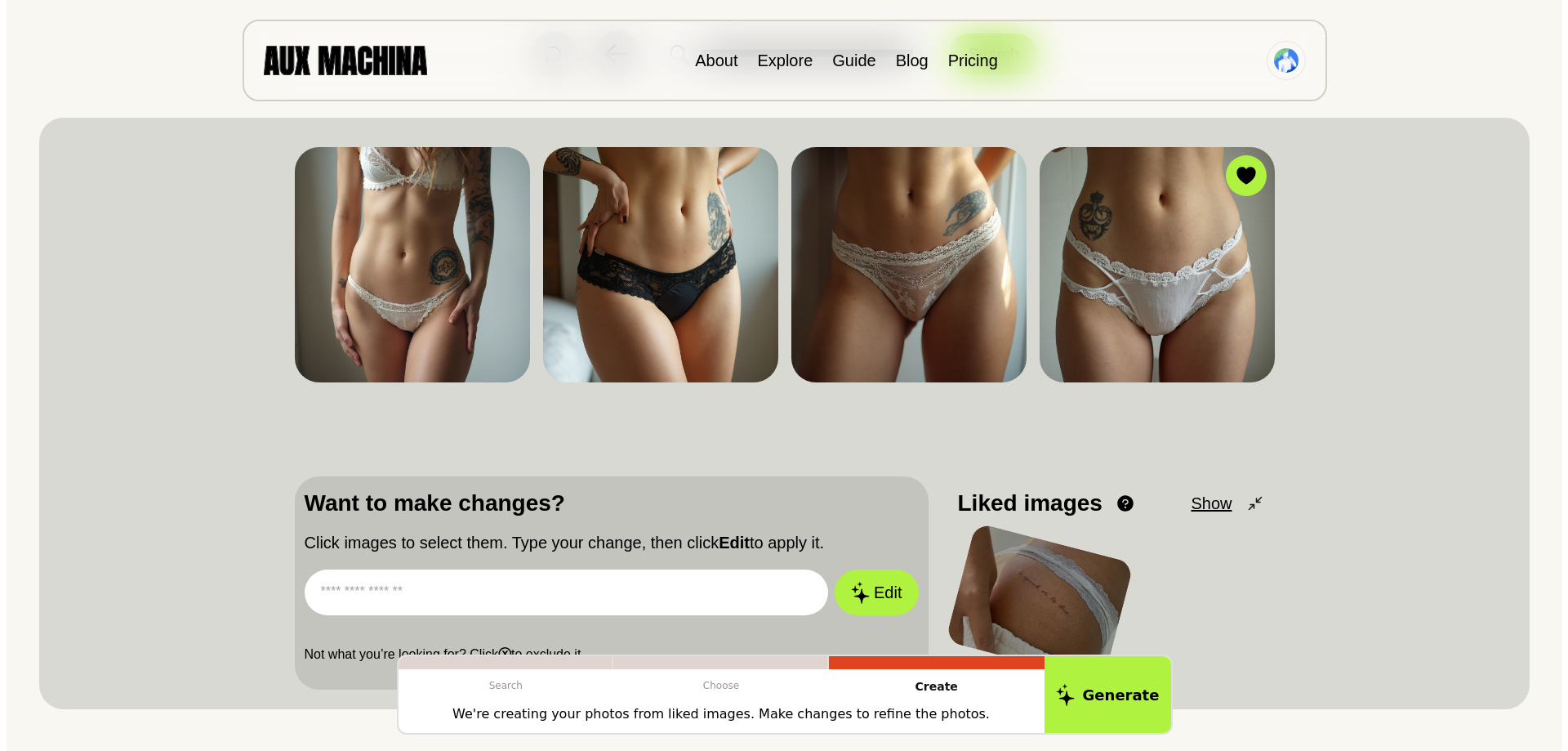
scroll to position [163, 0]
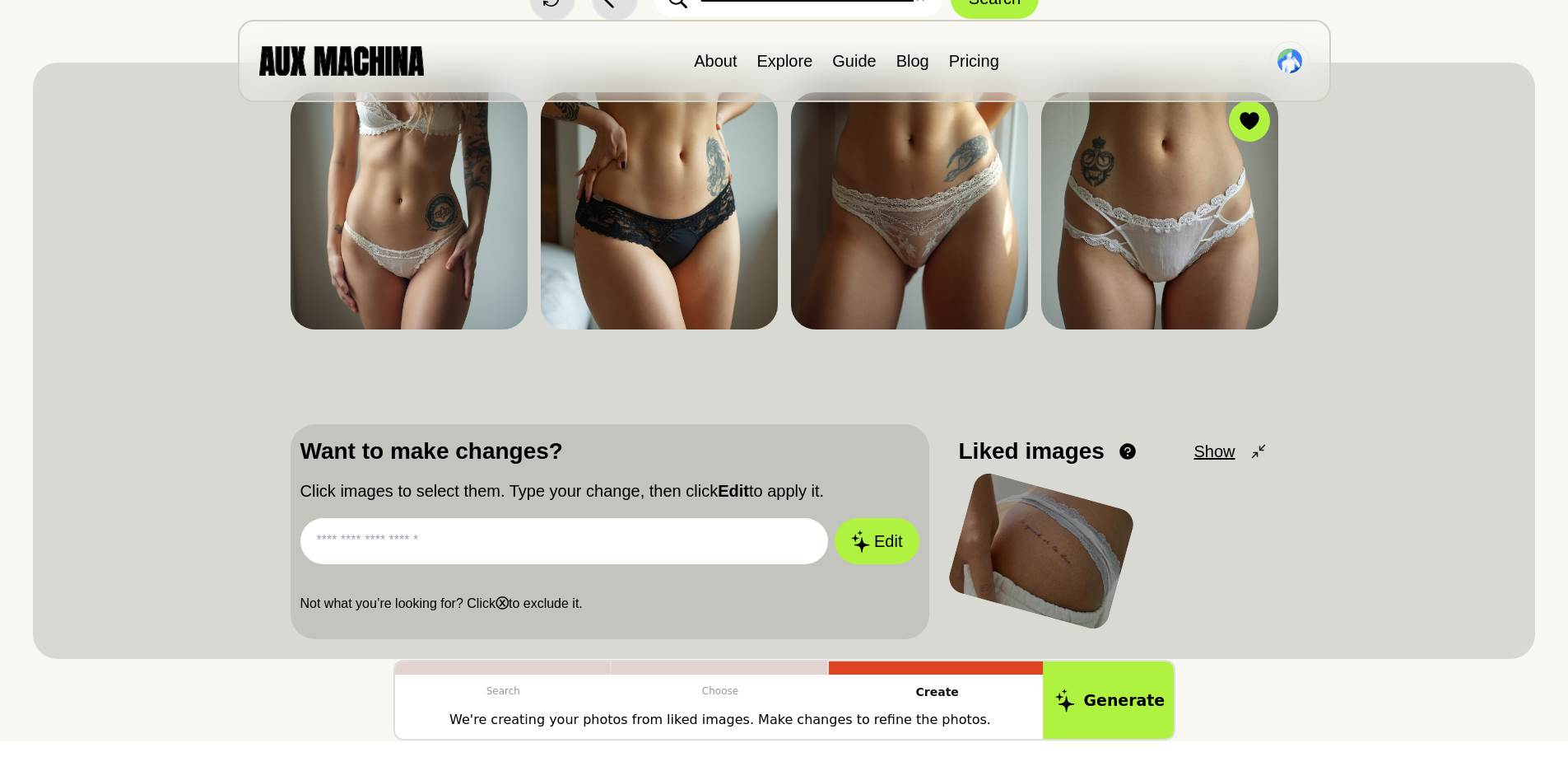
click at [1105, 734] on button "Generate" at bounding box center [1111, 700] width 134 height 81
